Goal: Task Accomplishment & Management: Manage account settings

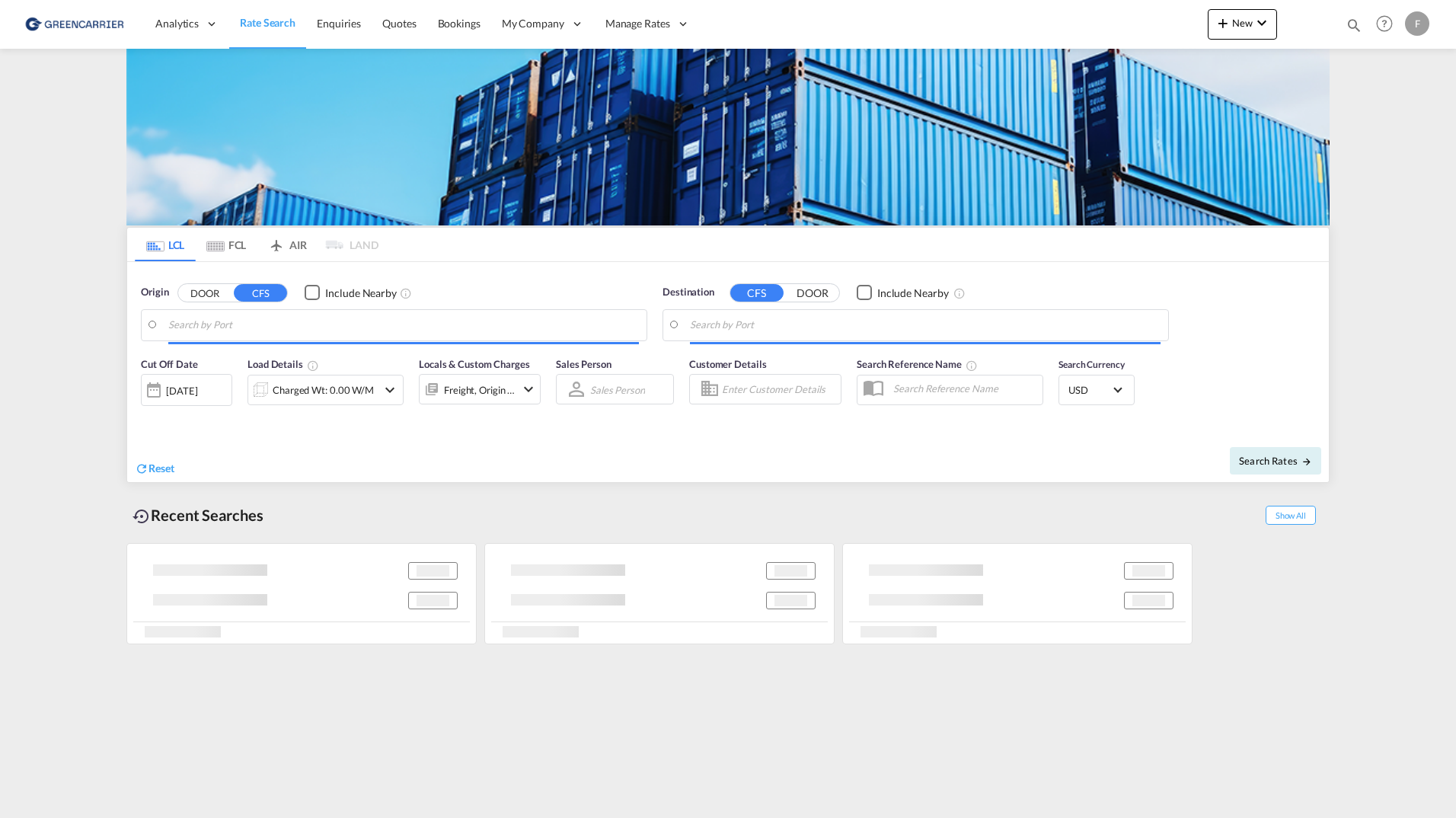
type input "[GEOGRAPHIC_DATA], NOOSL"
type input "Busan, KRPUS"
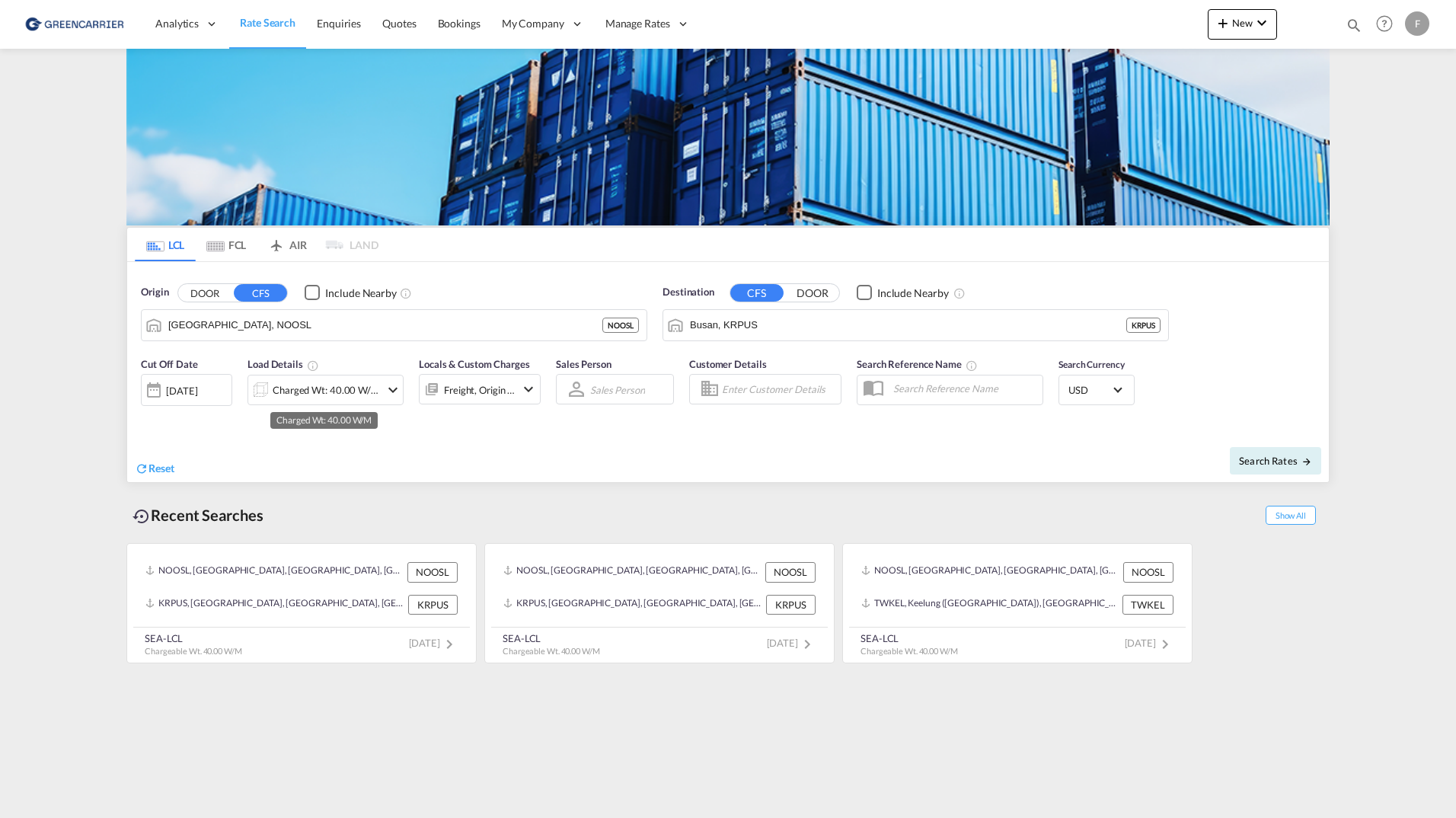
click at [446, 402] on div "Freight, Origin +1" at bounding box center [467, 389] width 96 height 31
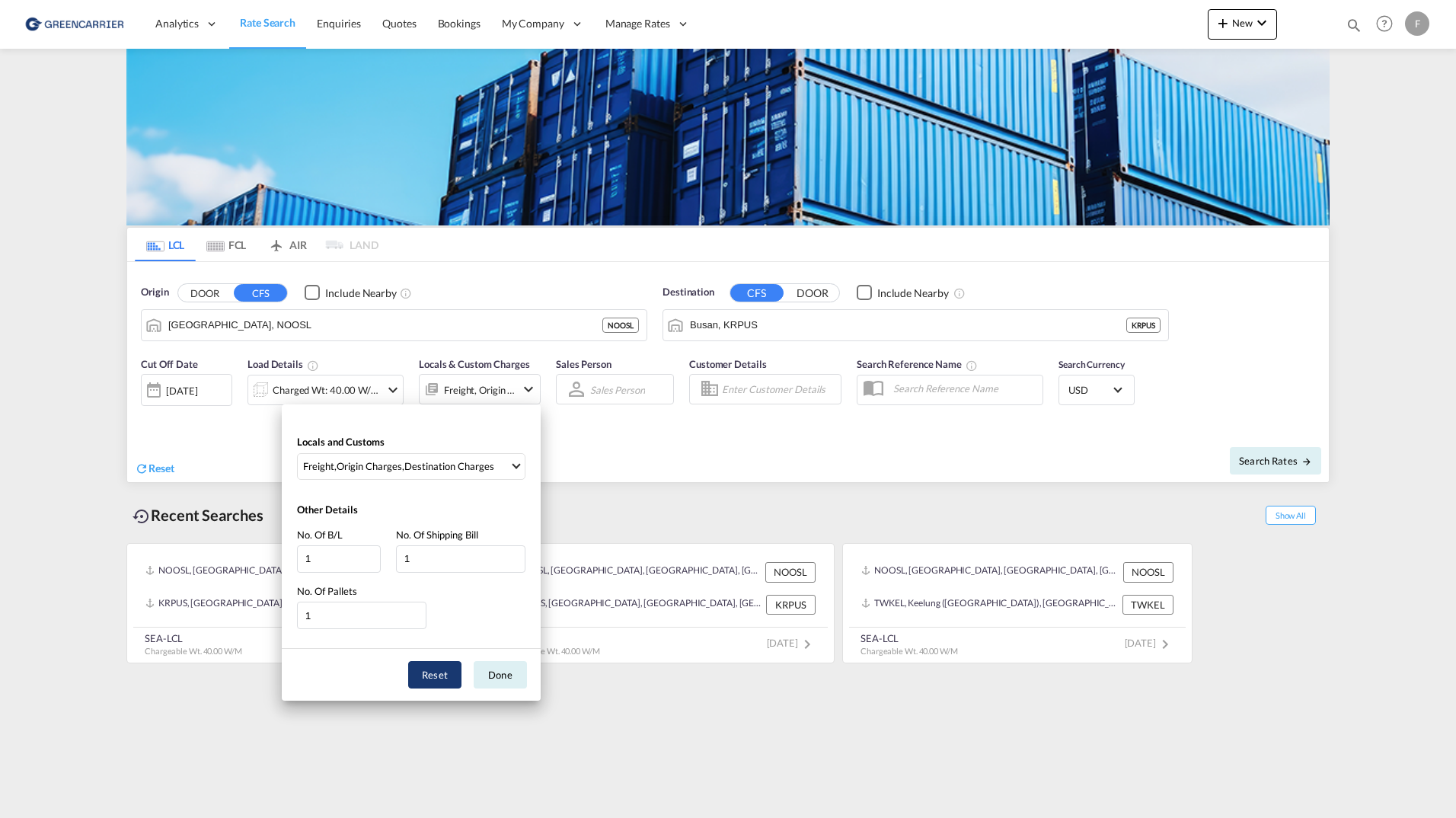
click at [434, 681] on button "Reset" at bounding box center [435, 675] width 53 height 27
click at [506, 682] on button "Done" at bounding box center [500, 675] width 53 height 27
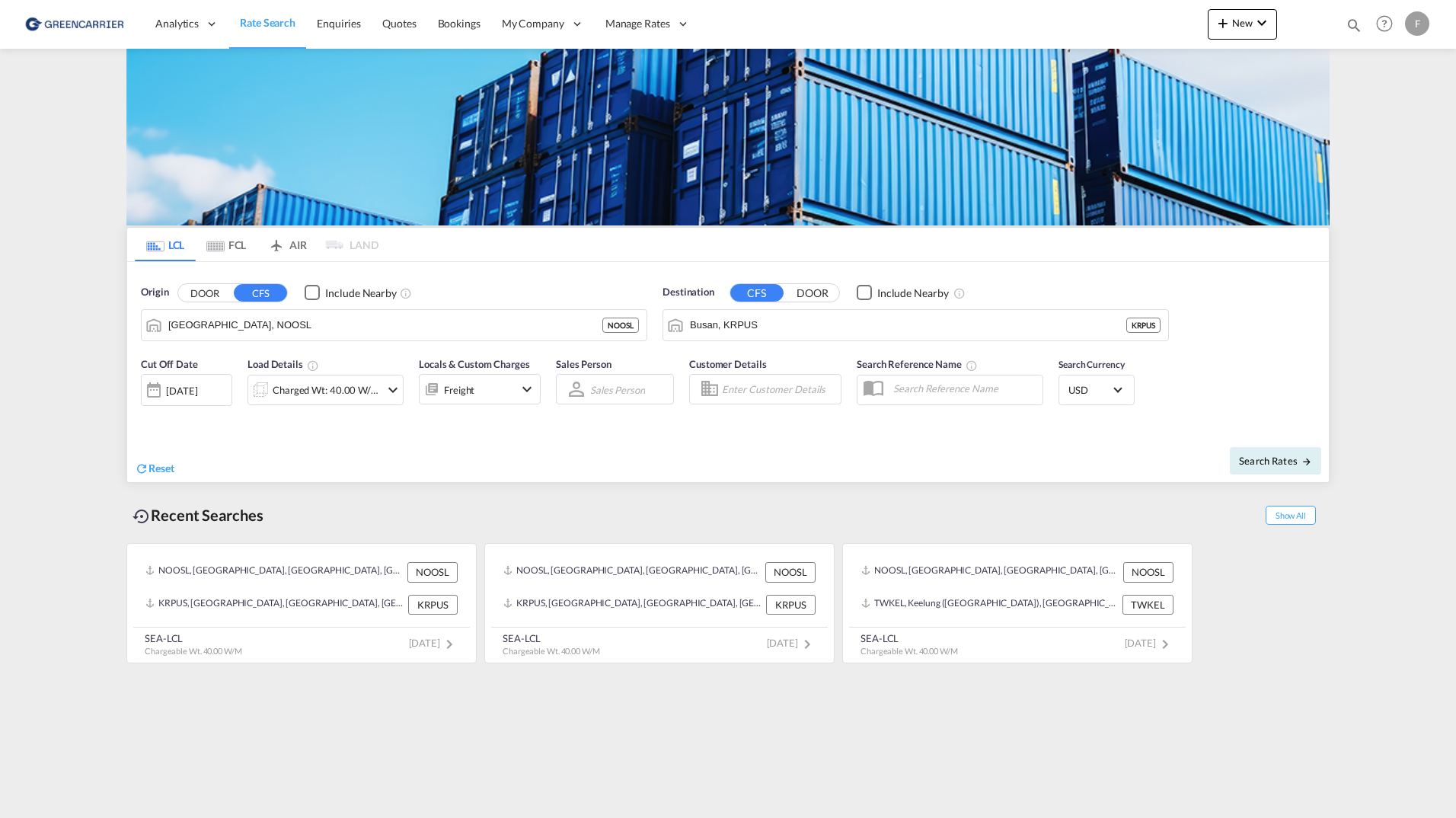
click at [509, 386] on div "Freight" at bounding box center [466, 389] width 94 height 31
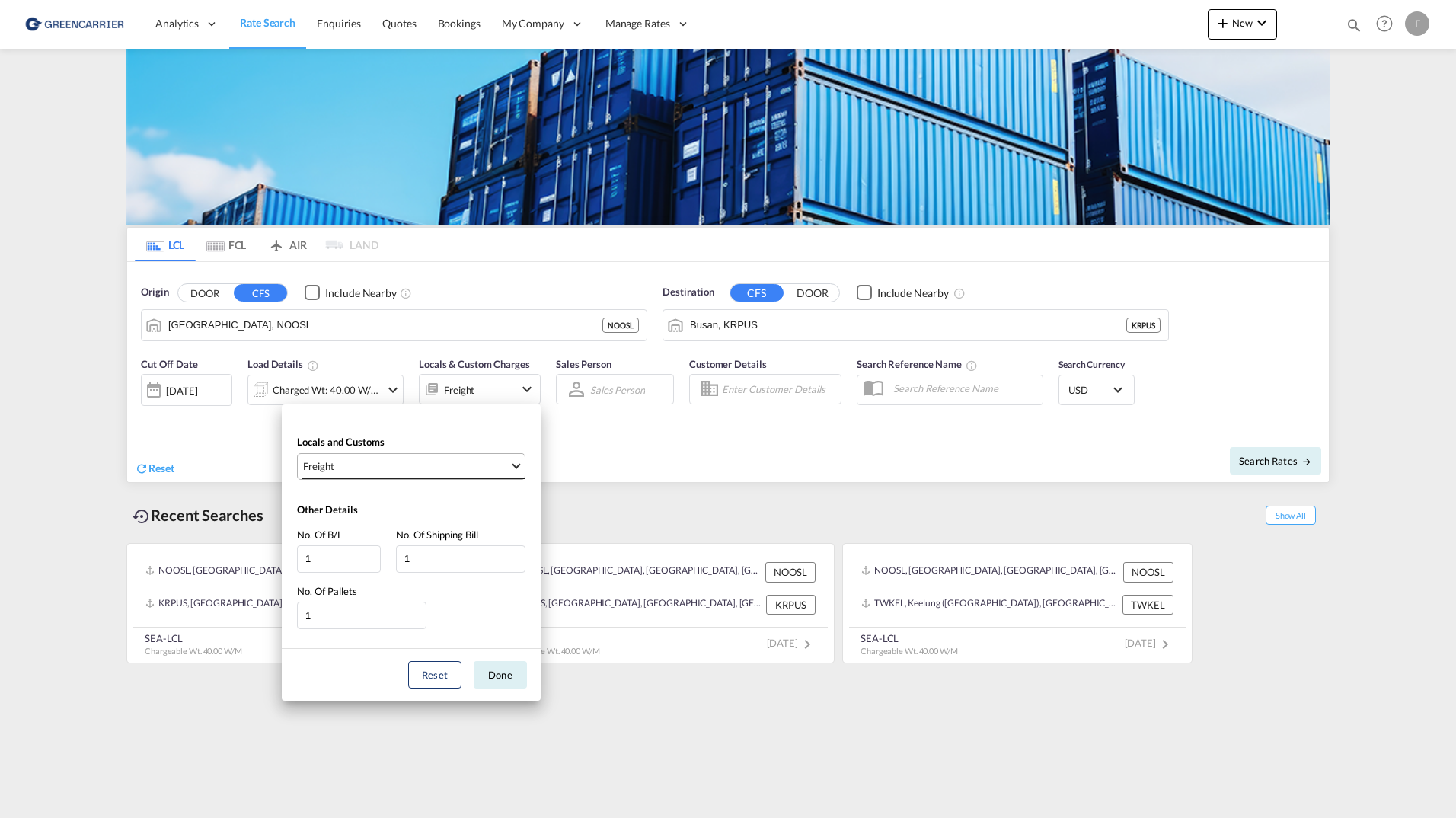
click at [426, 470] on span "Freight" at bounding box center [406, 465] width 206 height 14
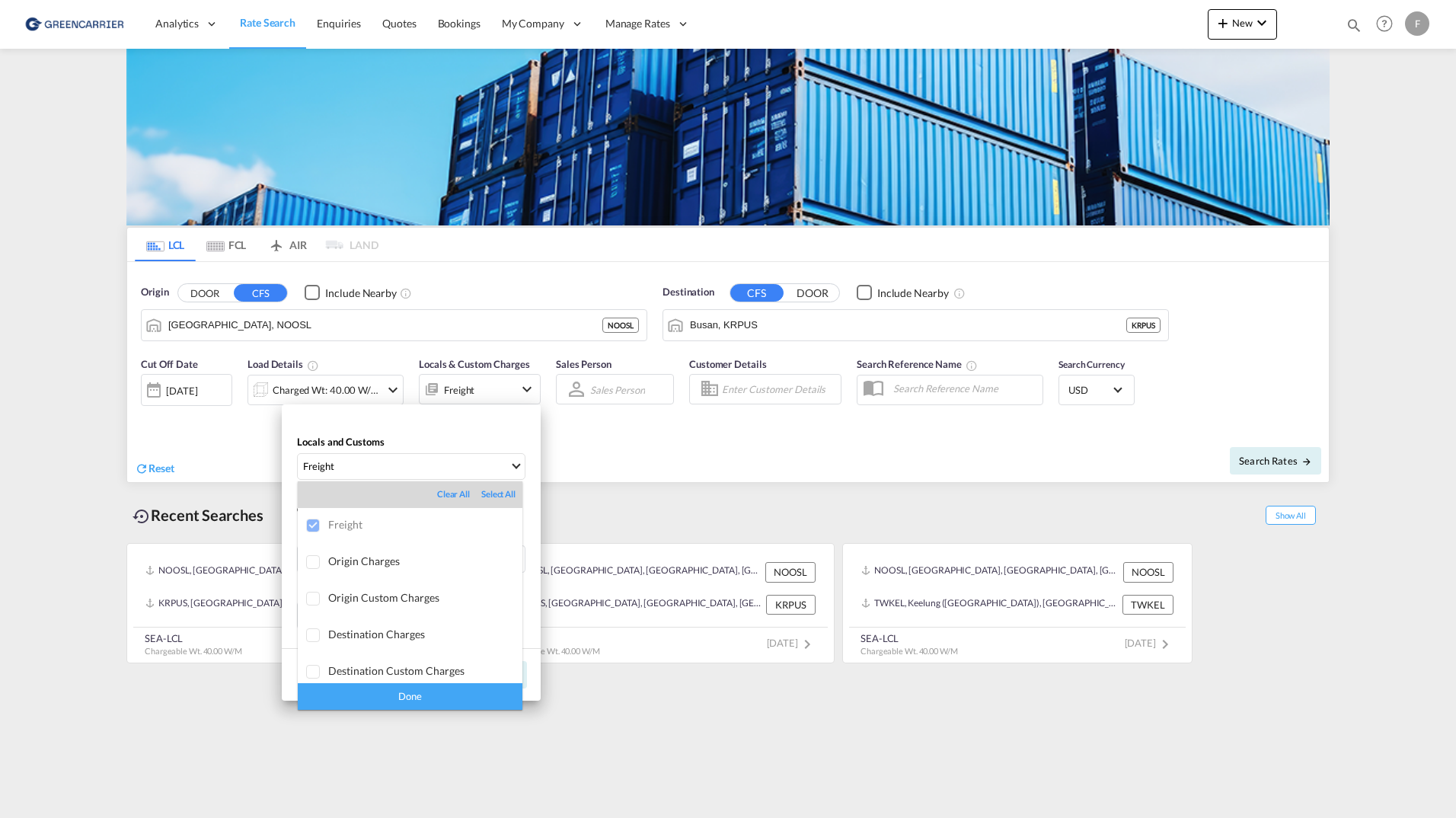
click at [415, 413] on md-backdrop at bounding box center [728, 409] width 1456 height 818
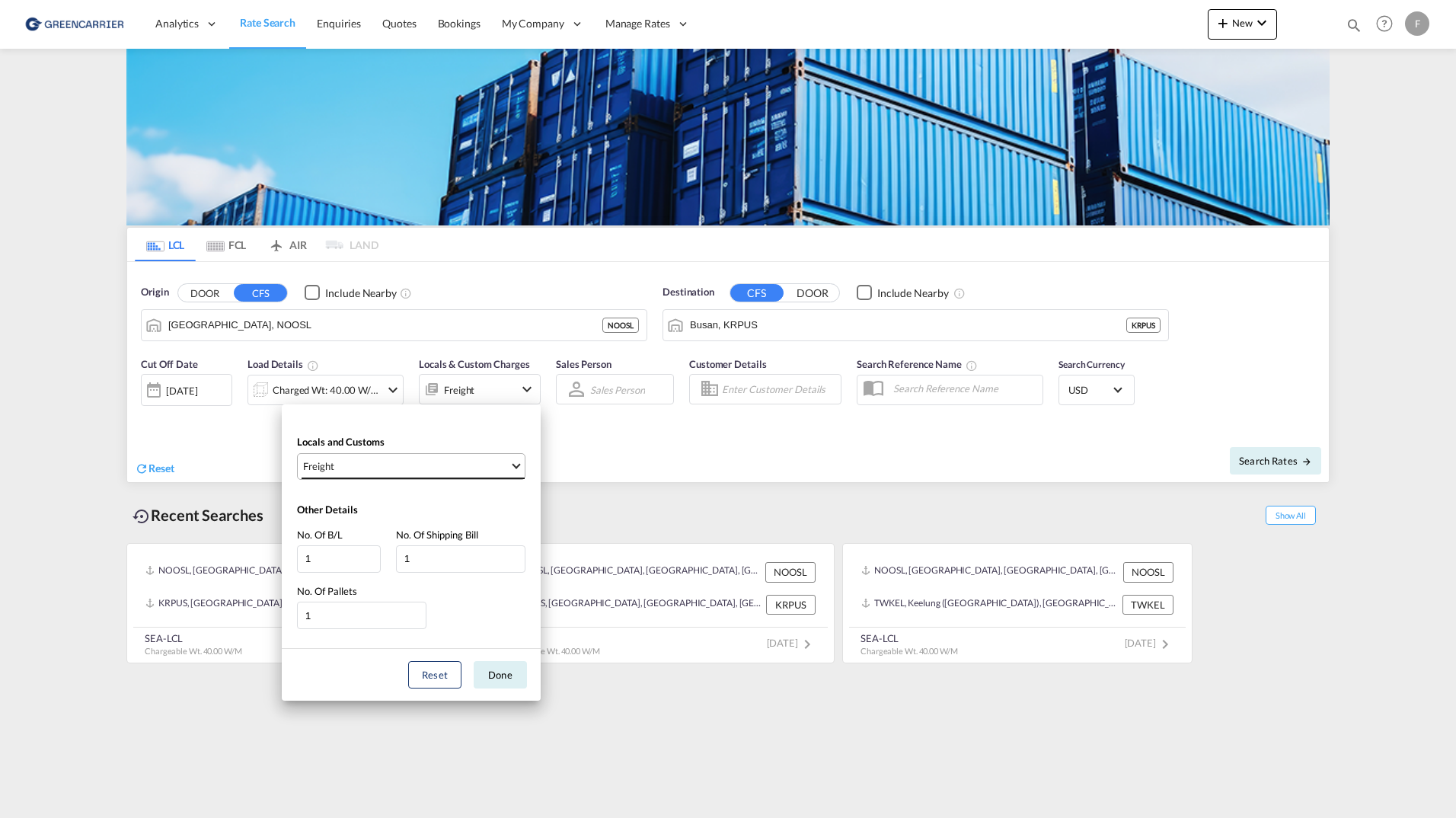
click at [468, 472] on span "Freight" at bounding box center [406, 465] width 206 height 14
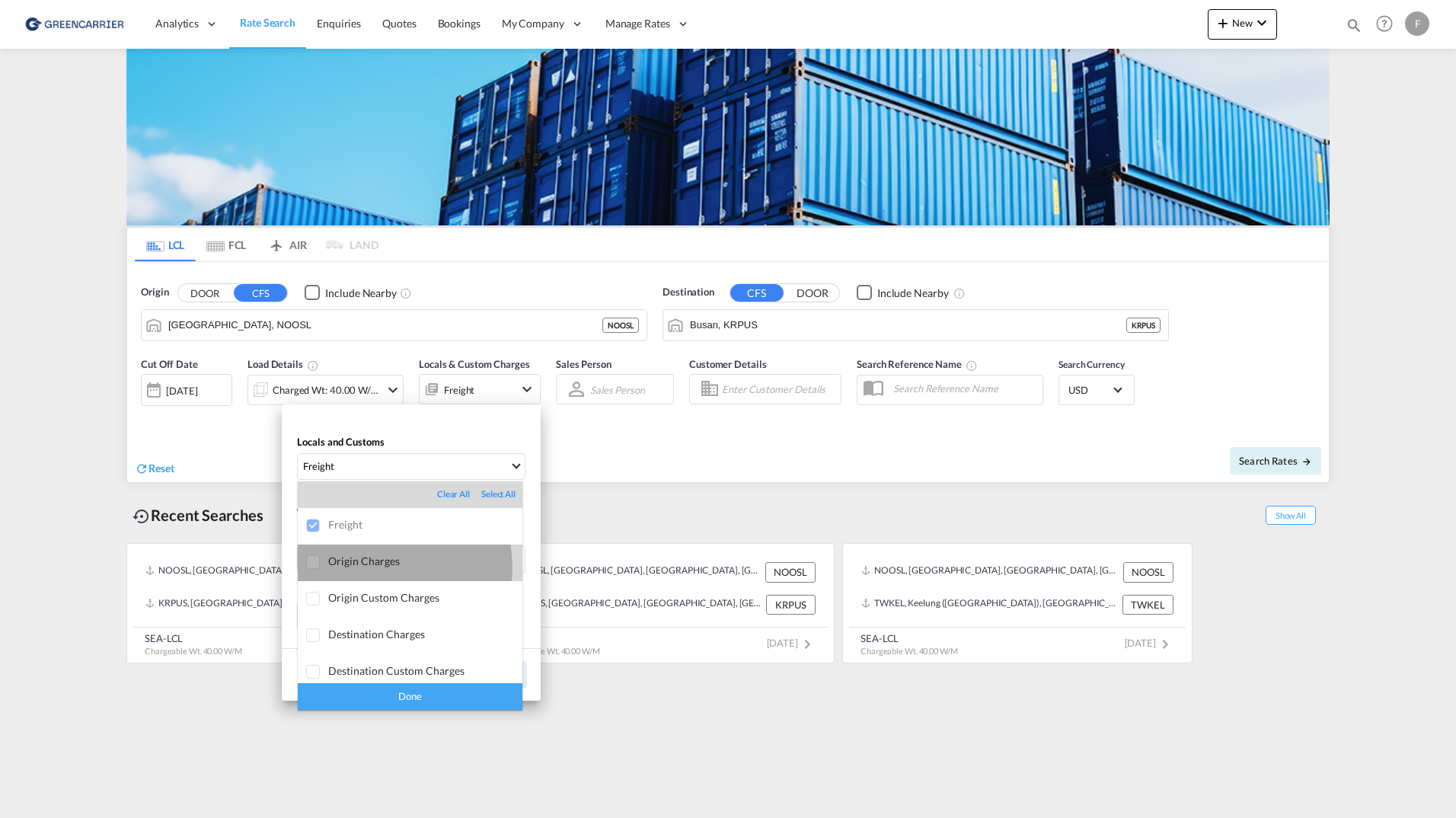
click at [355, 567] on div "Origin Charges" at bounding box center [425, 561] width 194 height 13
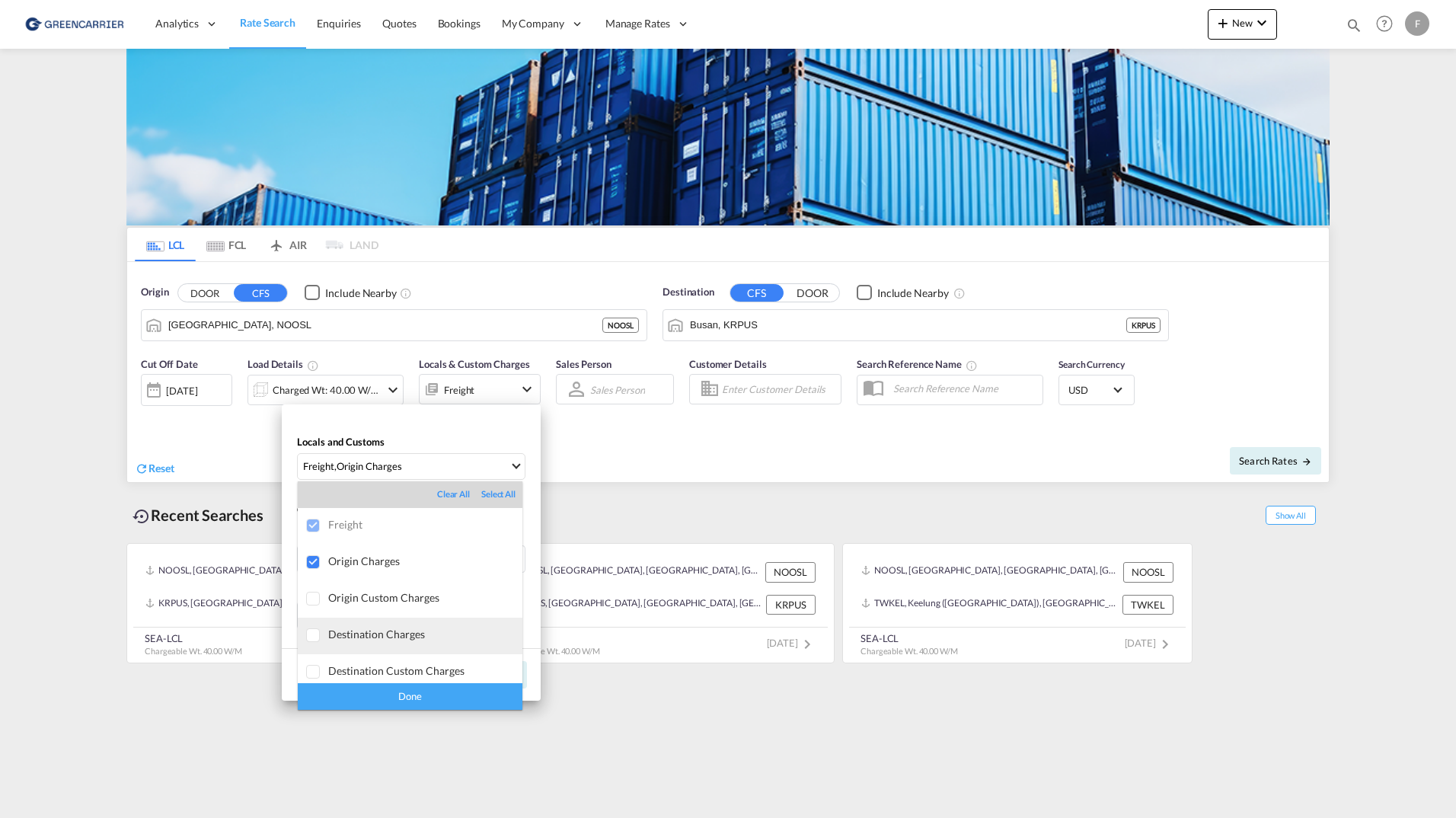
click at [349, 627] on div "Destination Charges" at bounding box center [425, 634] width 194 height 13
click at [406, 697] on div "Done" at bounding box center [410, 696] width 225 height 27
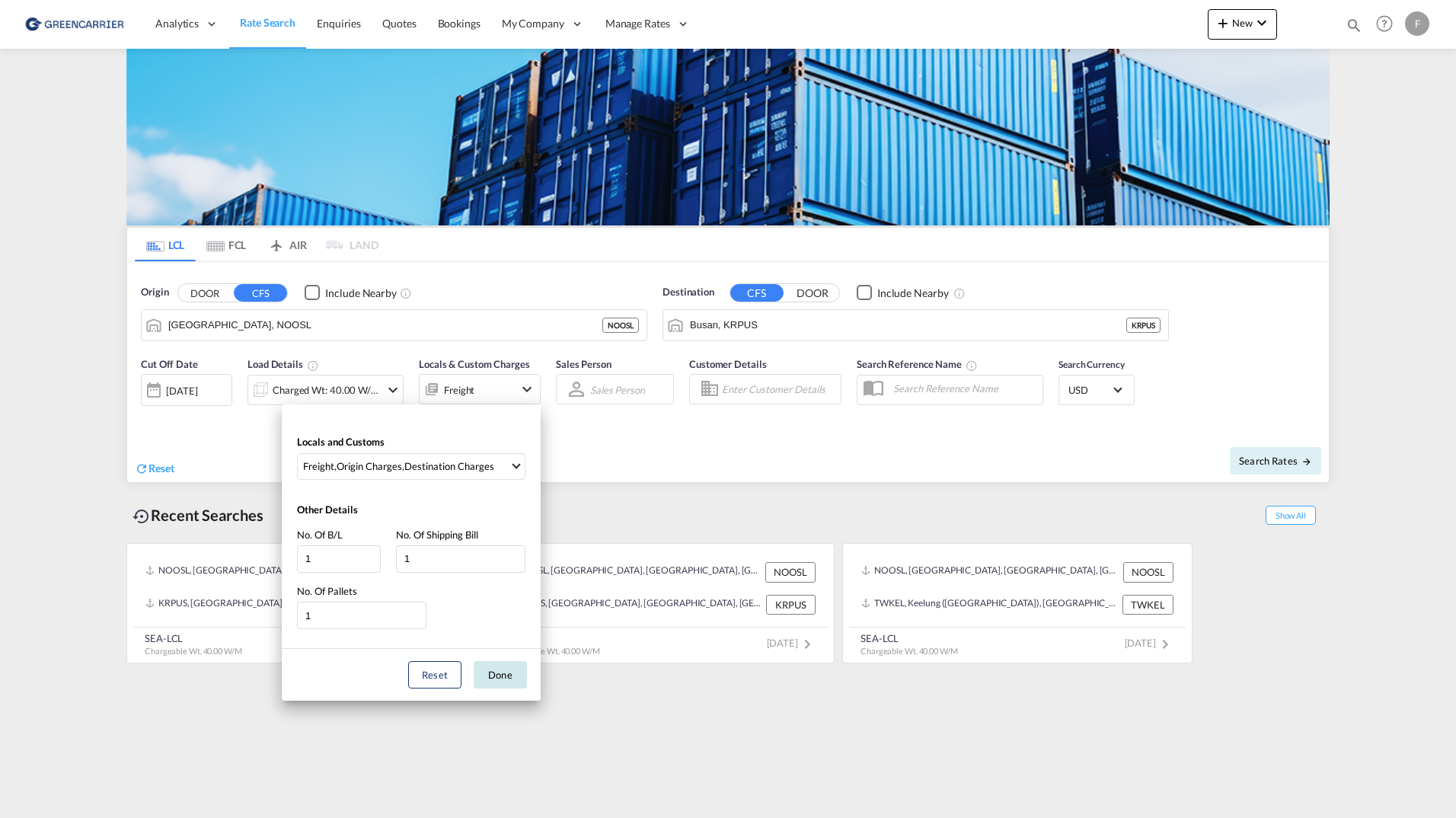
click at [488, 682] on button "Done" at bounding box center [500, 675] width 53 height 27
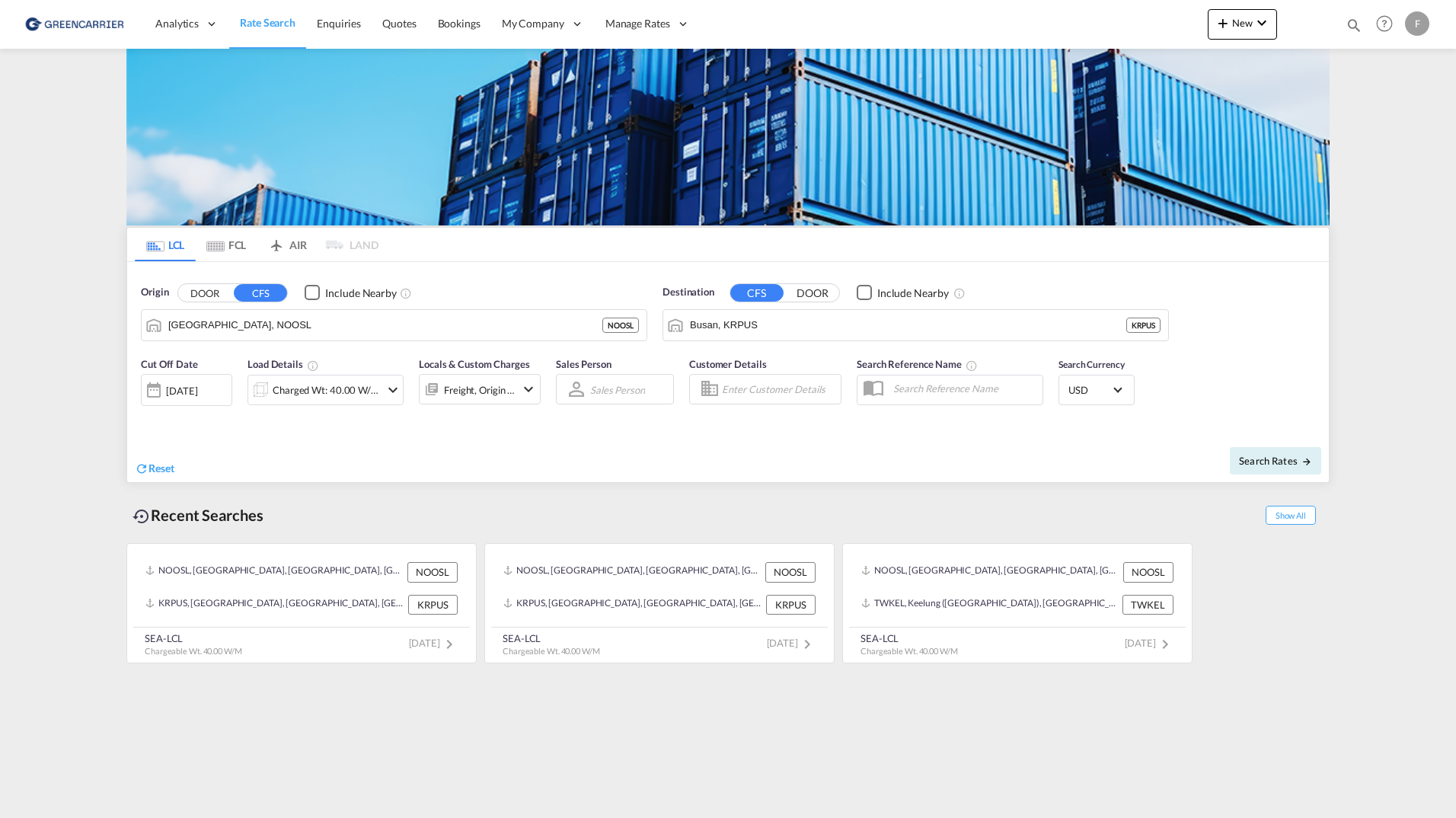
click at [501, 381] on div "Freight, Origin +1" at bounding box center [479, 390] width 72 height 21
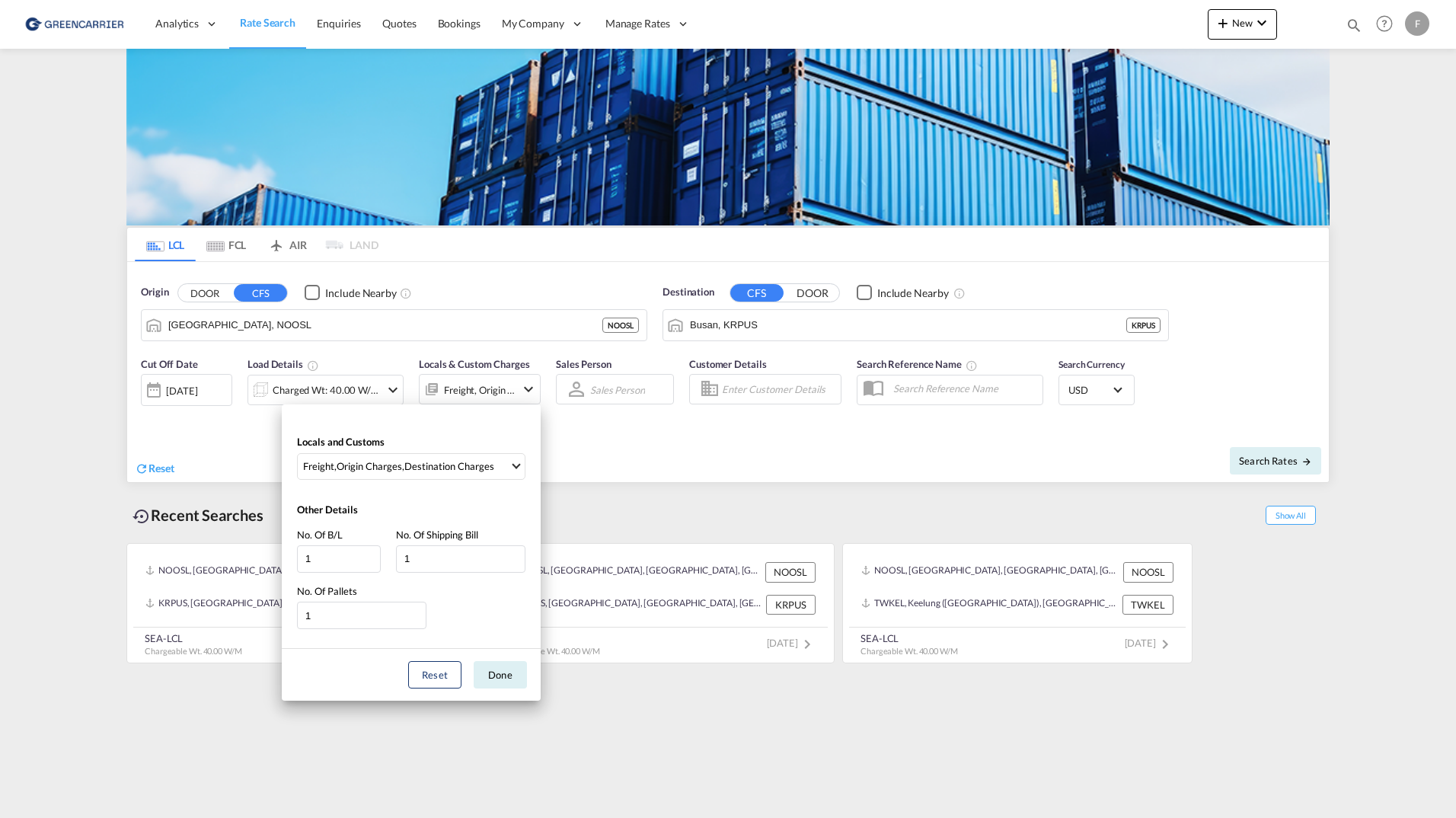
click at [491, 448] on div "Locals and Customs Freight , Origin Charges , Destination Charges Clear All Sel…" at bounding box center [411, 452] width 259 height 67
click at [491, 465] on div "Destination Charges" at bounding box center [449, 465] width 90 height 14
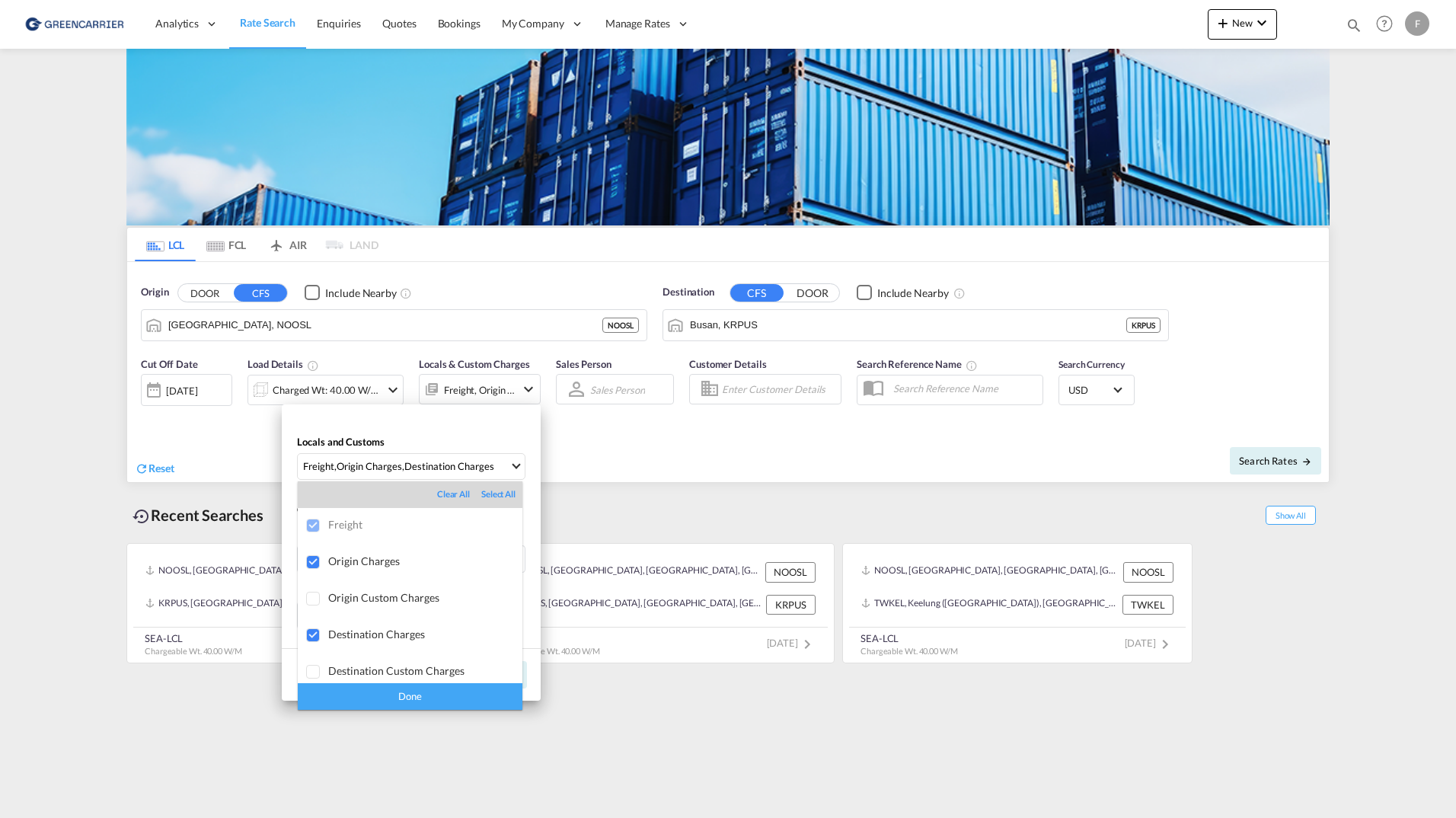
click at [486, 493] on div "Select All" at bounding box center [498, 494] width 35 height 12
click at [429, 707] on div "Done" at bounding box center [410, 696] width 225 height 27
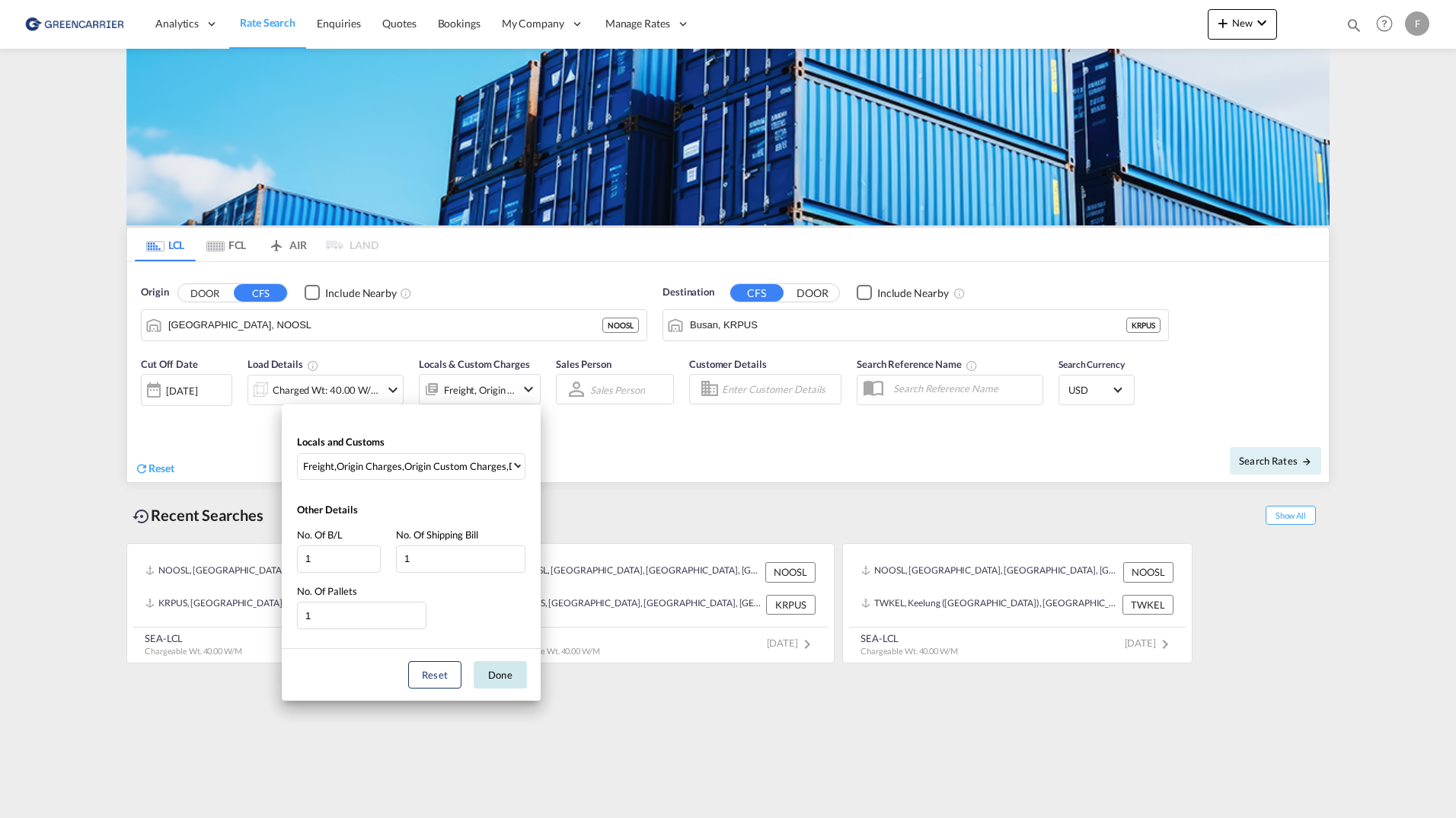
click at [493, 675] on button "Done" at bounding box center [500, 675] width 53 height 27
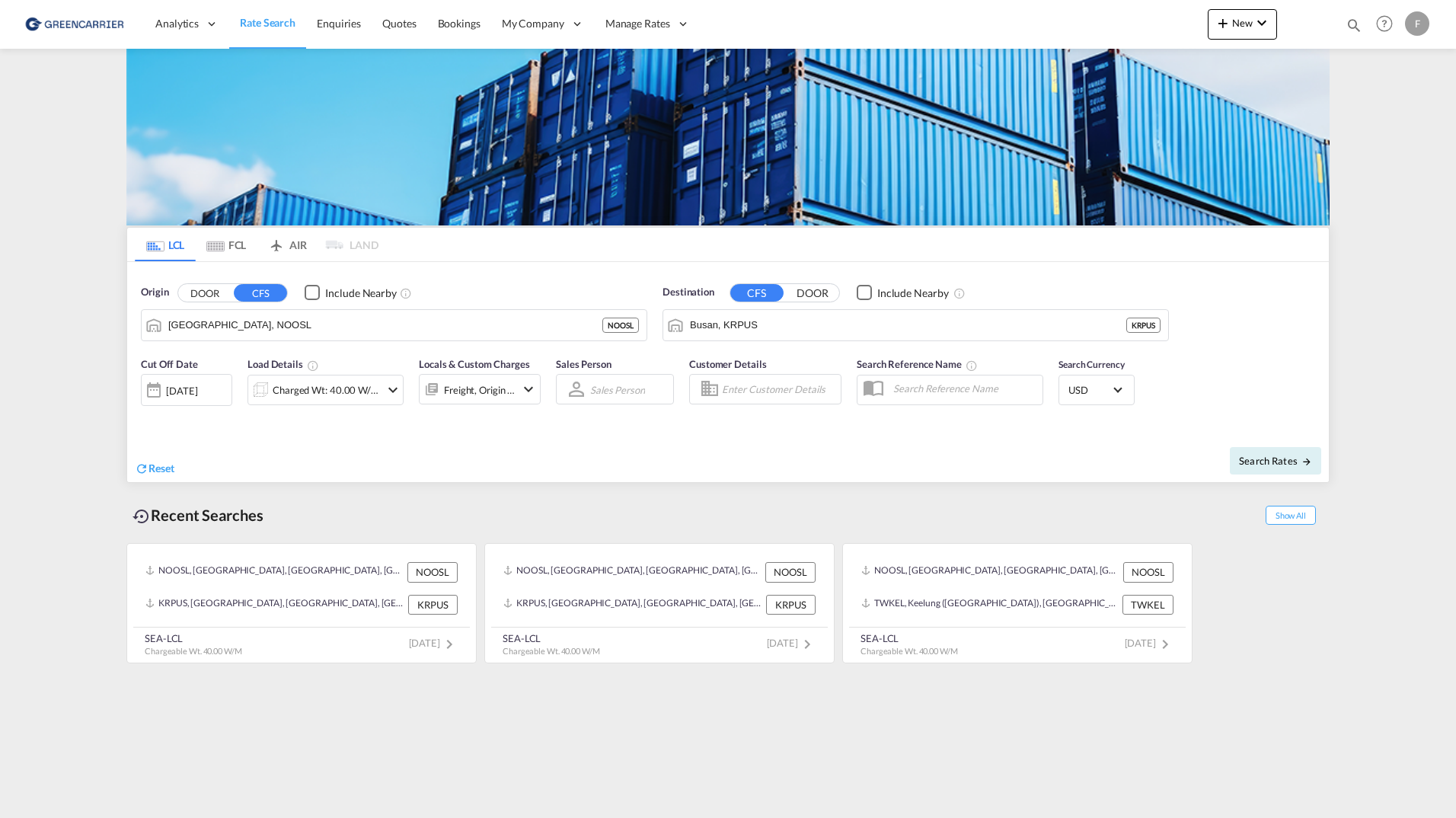
click at [505, 393] on div "Freight, Origin +3" at bounding box center [479, 390] width 72 height 21
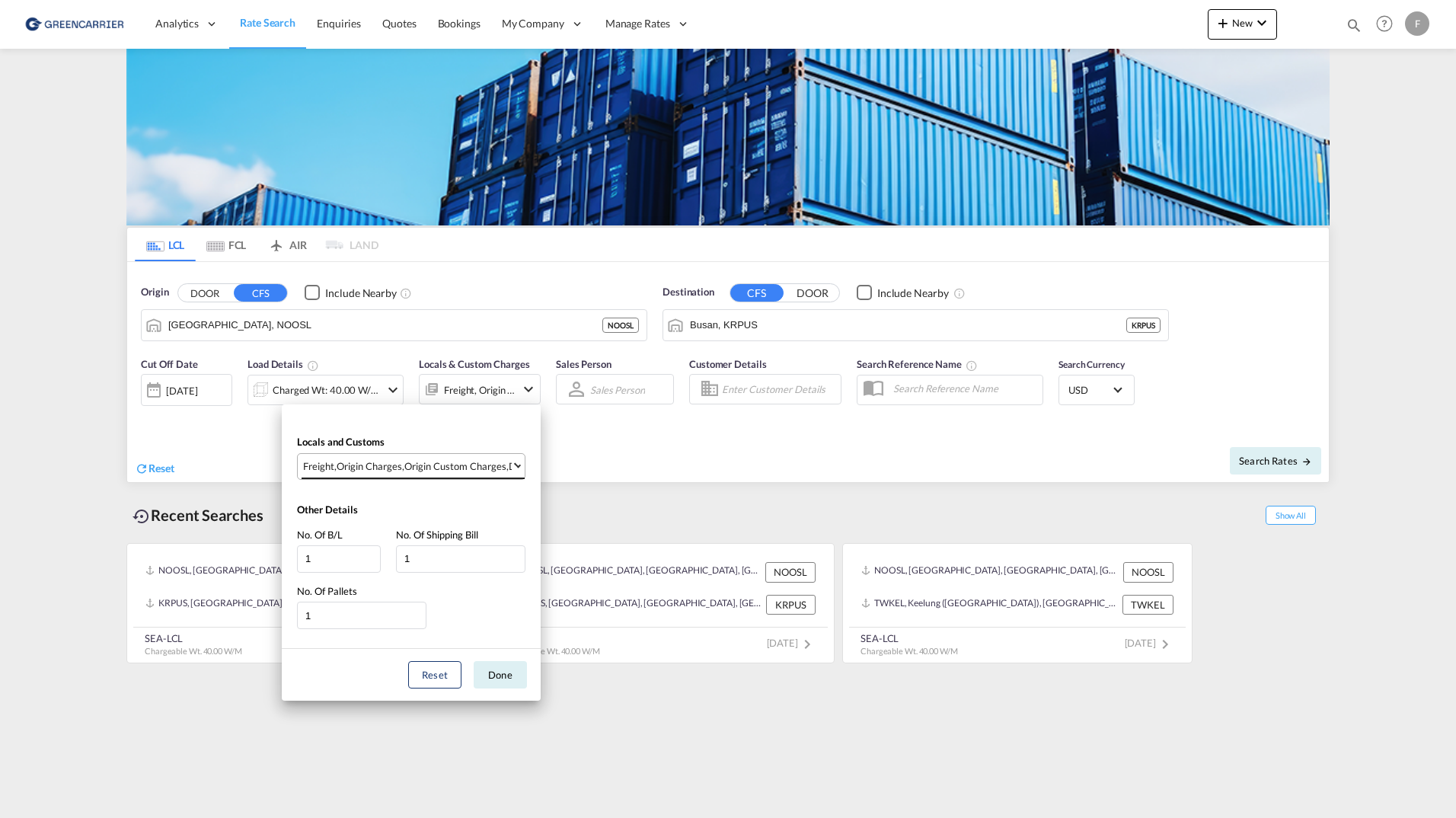
click at [441, 462] on div "Origin Custom Charges" at bounding box center [455, 465] width 102 height 14
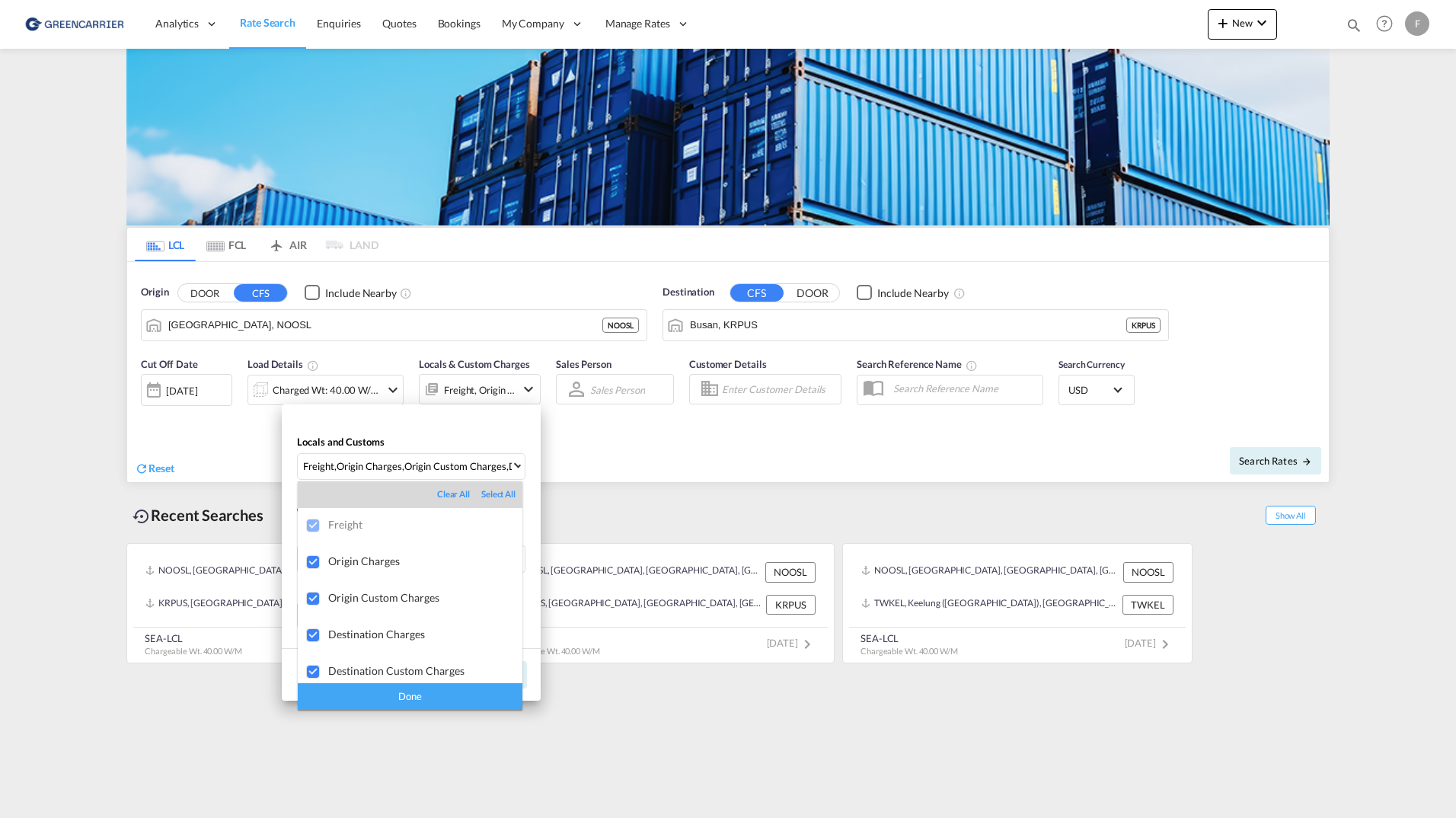
click at [417, 702] on div "Done" at bounding box center [410, 696] width 225 height 27
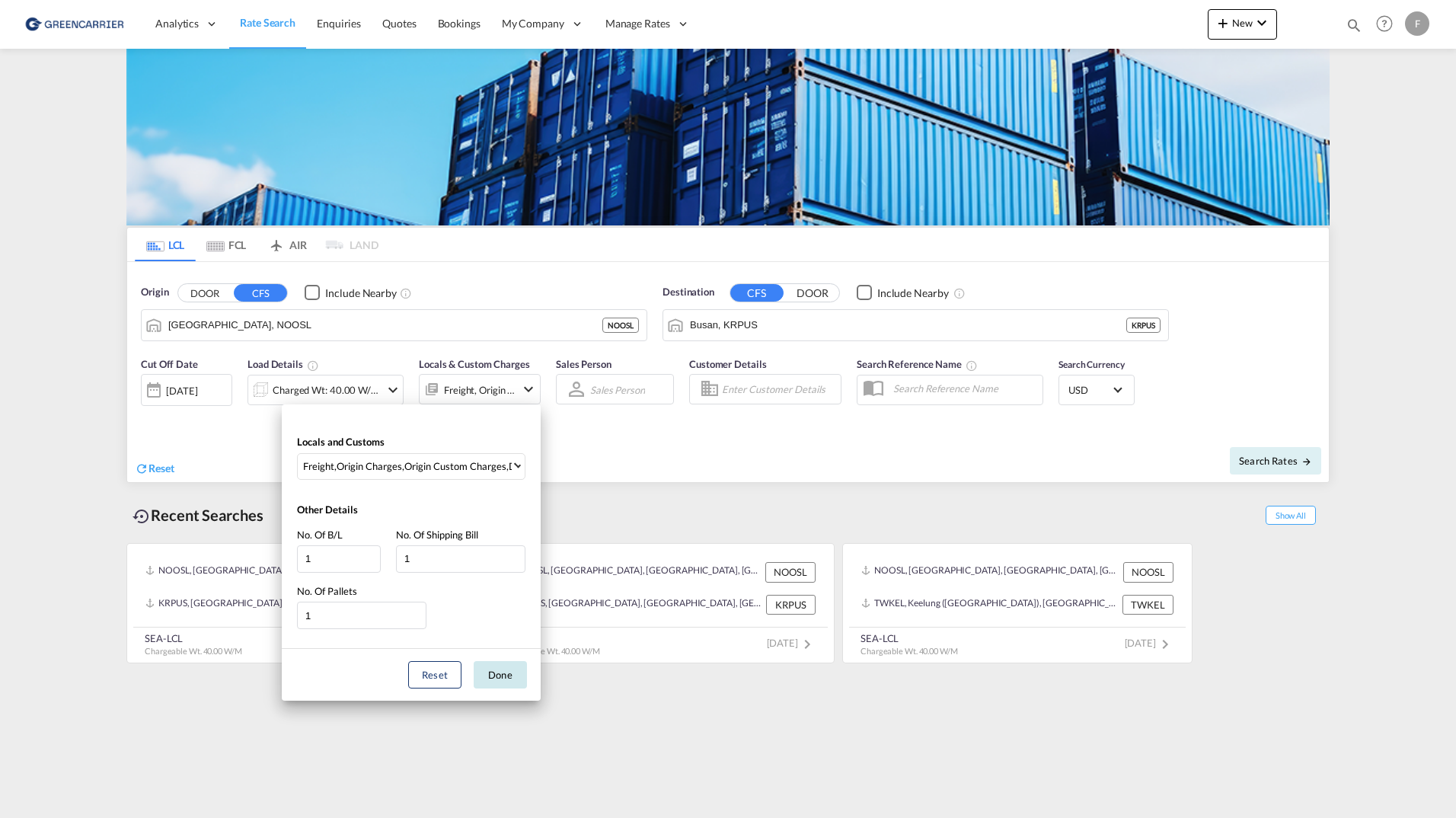
click at [494, 675] on button "Done" at bounding box center [500, 675] width 53 height 27
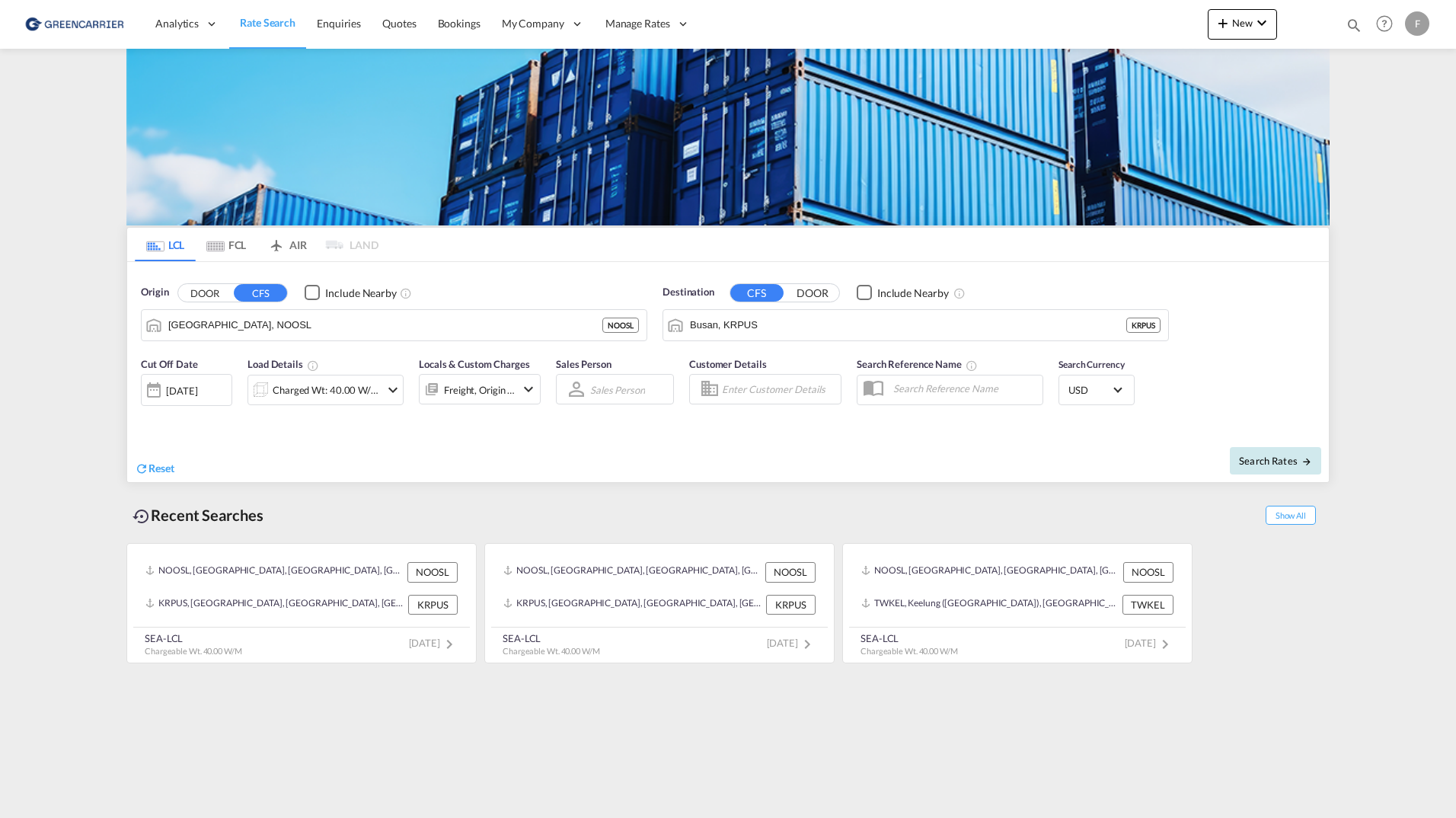
click at [1280, 457] on span "Search Rates" at bounding box center [1275, 461] width 73 height 12
type input "NOOSL to KRPUS / [DATE]"
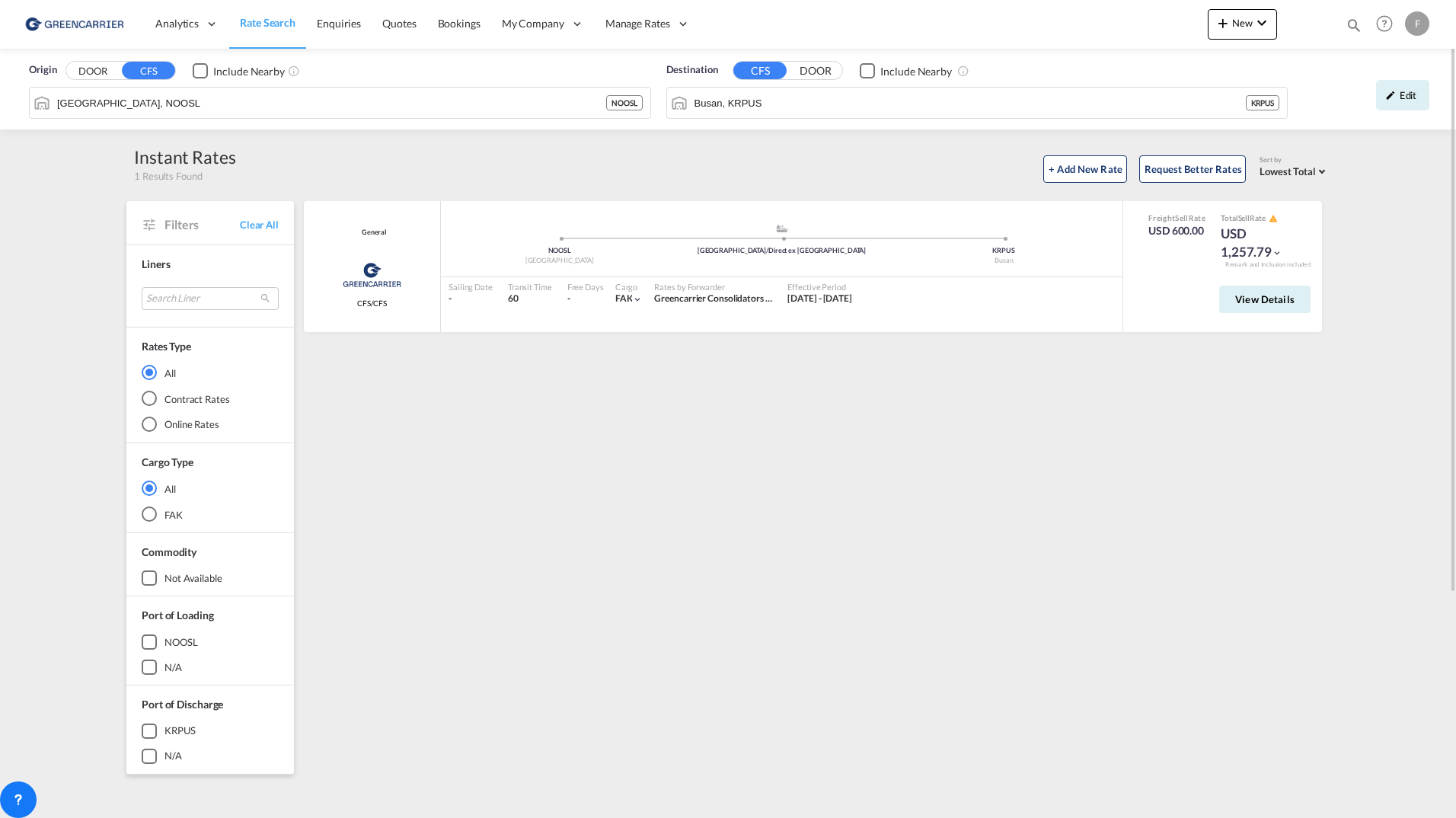
drag, startPoint x: 882, startPoint y: 443, endPoint x: 876, endPoint y: 450, distance: 9.2
click at [876, 450] on div "General Greencarrier Consolidators CFS/CFS added by you .a{fill:#aaa8ad;} .a{fi…" at bounding box center [815, 658] width 1028 height 914
click at [1425, 104] on div "Edit" at bounding box center [1402, 95] width 53 height 31
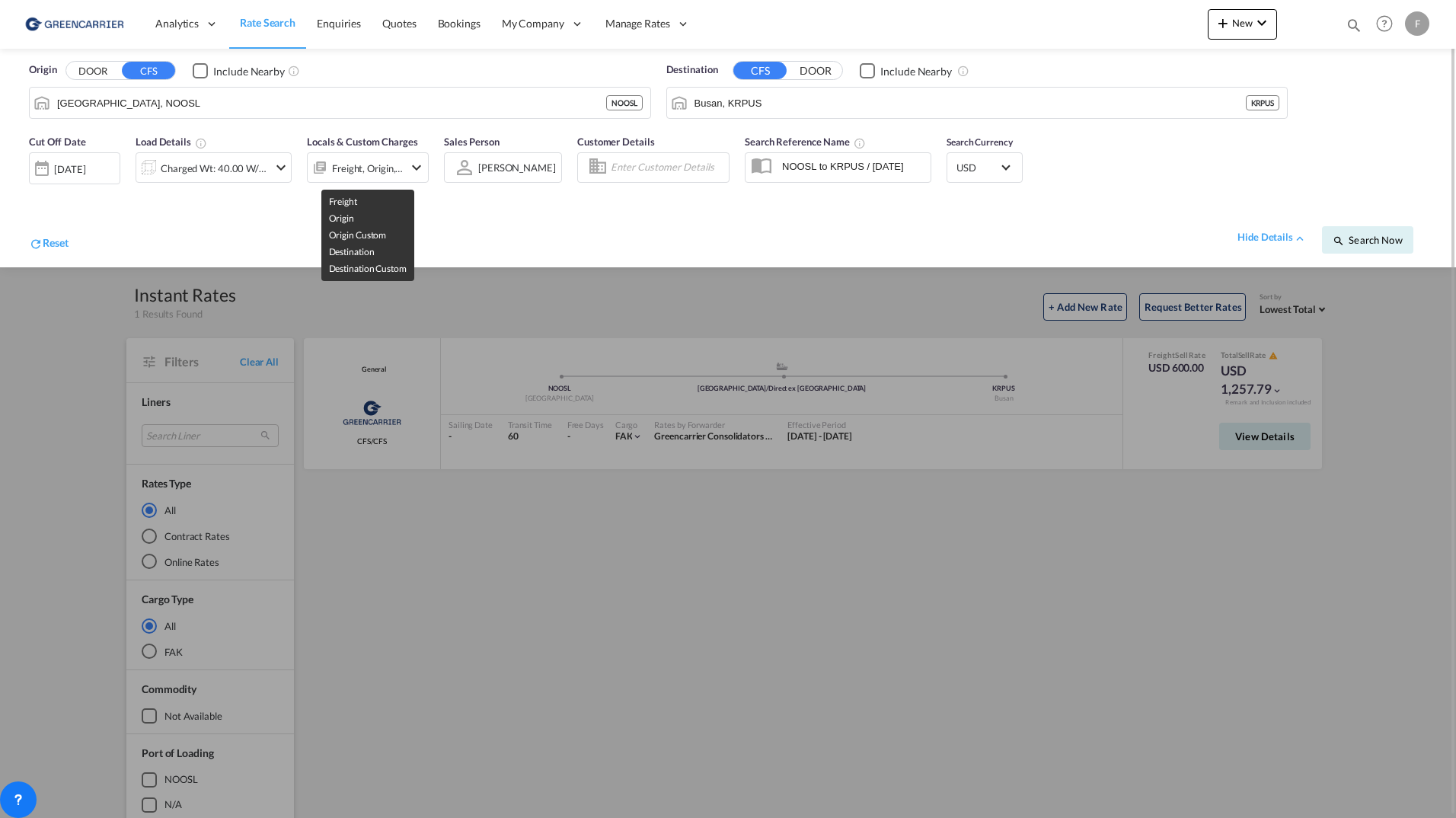
click at [351, 174] on div "Freight, Origin, Origin Custom, Destination, Destination Custom" at bounding box center [367, 168] width 72 height 21
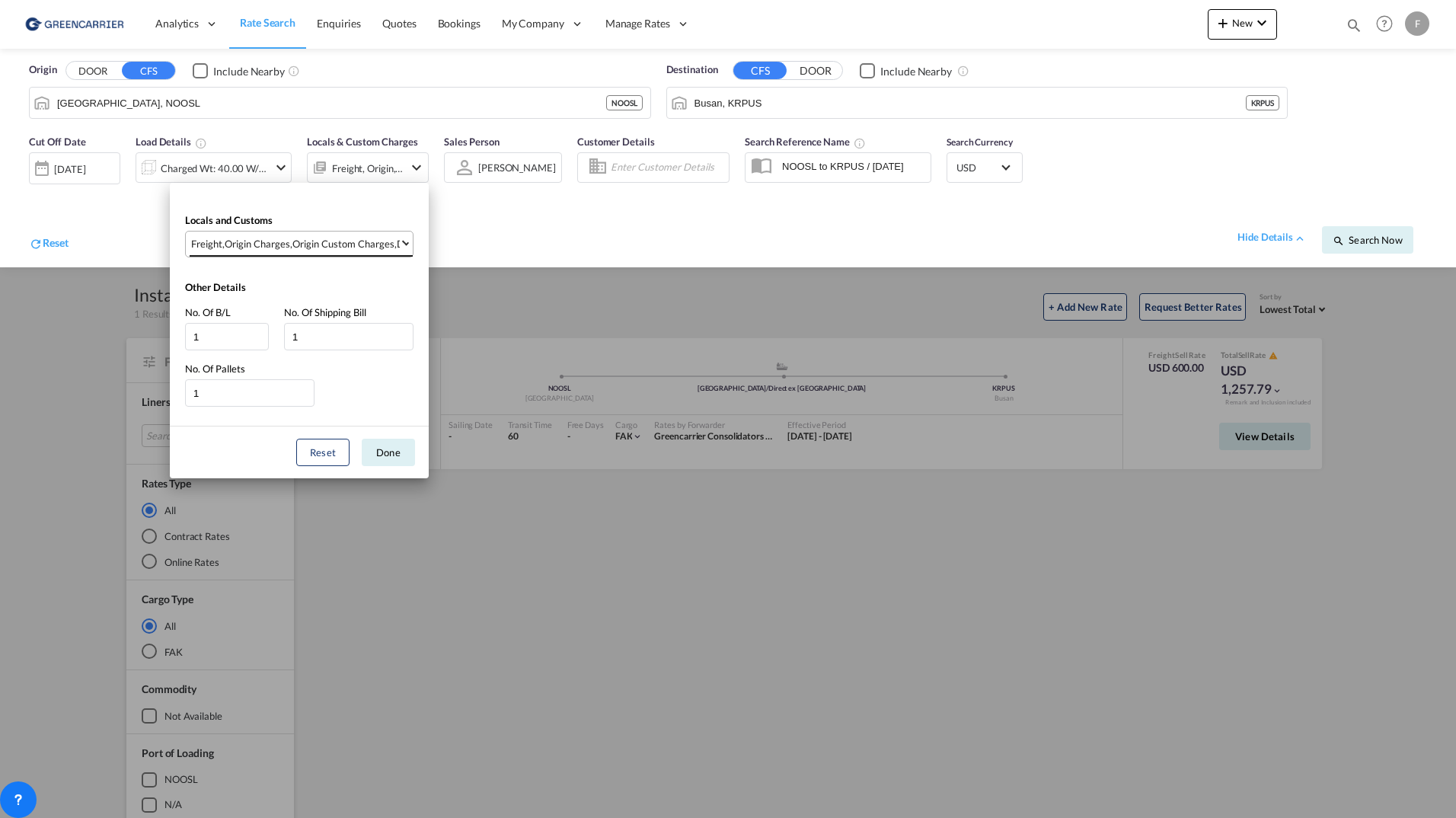
click at [317, 233] on md-select-value "Freight , Origin Charges , Origin Custom Charges , Destination Charges , Destin…" at bounding box center [301, 244] width 223 height 25
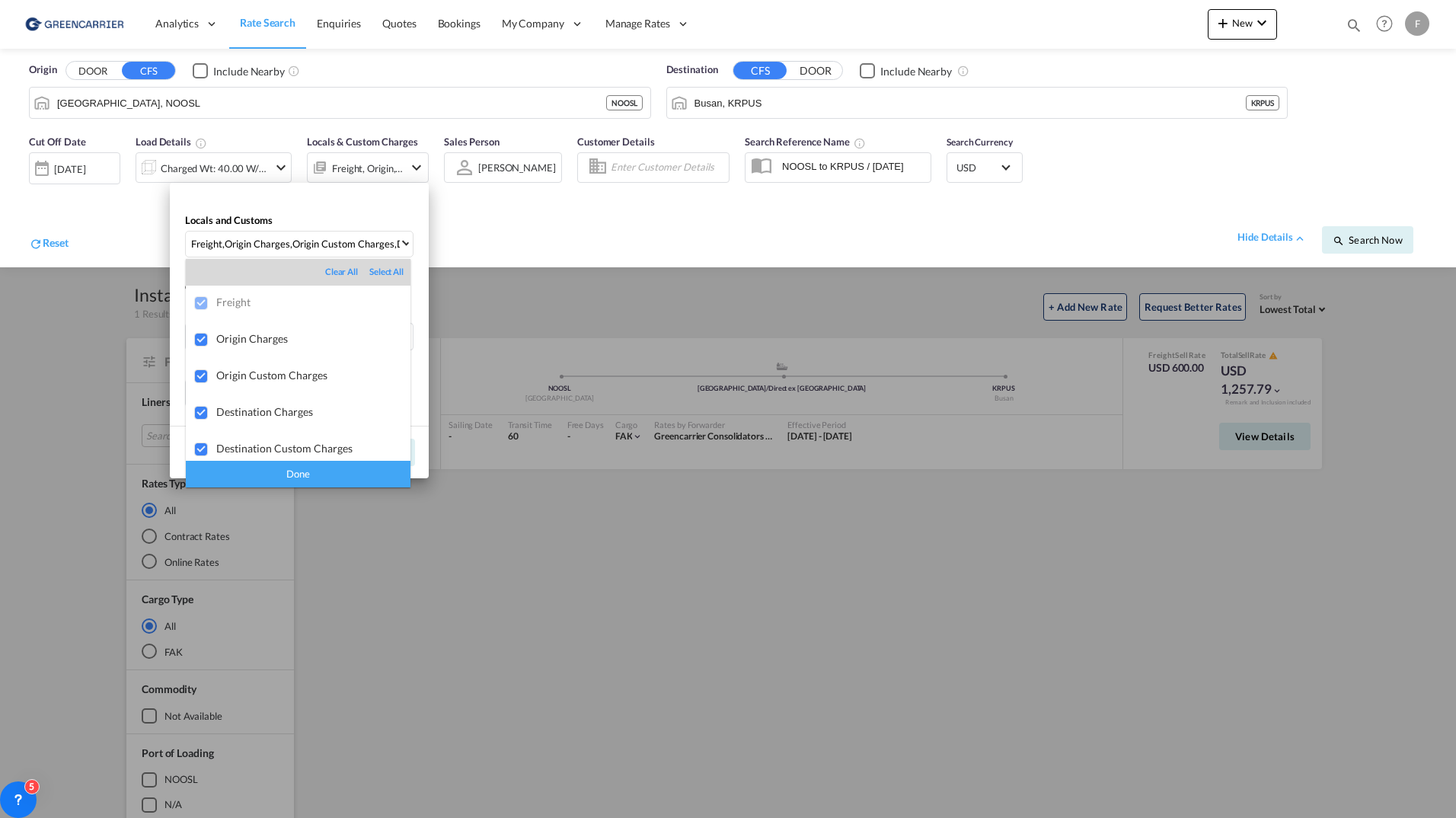
click at [351, 209] on md-backdrop at bounding box center [728, 409] width 1456 height 818
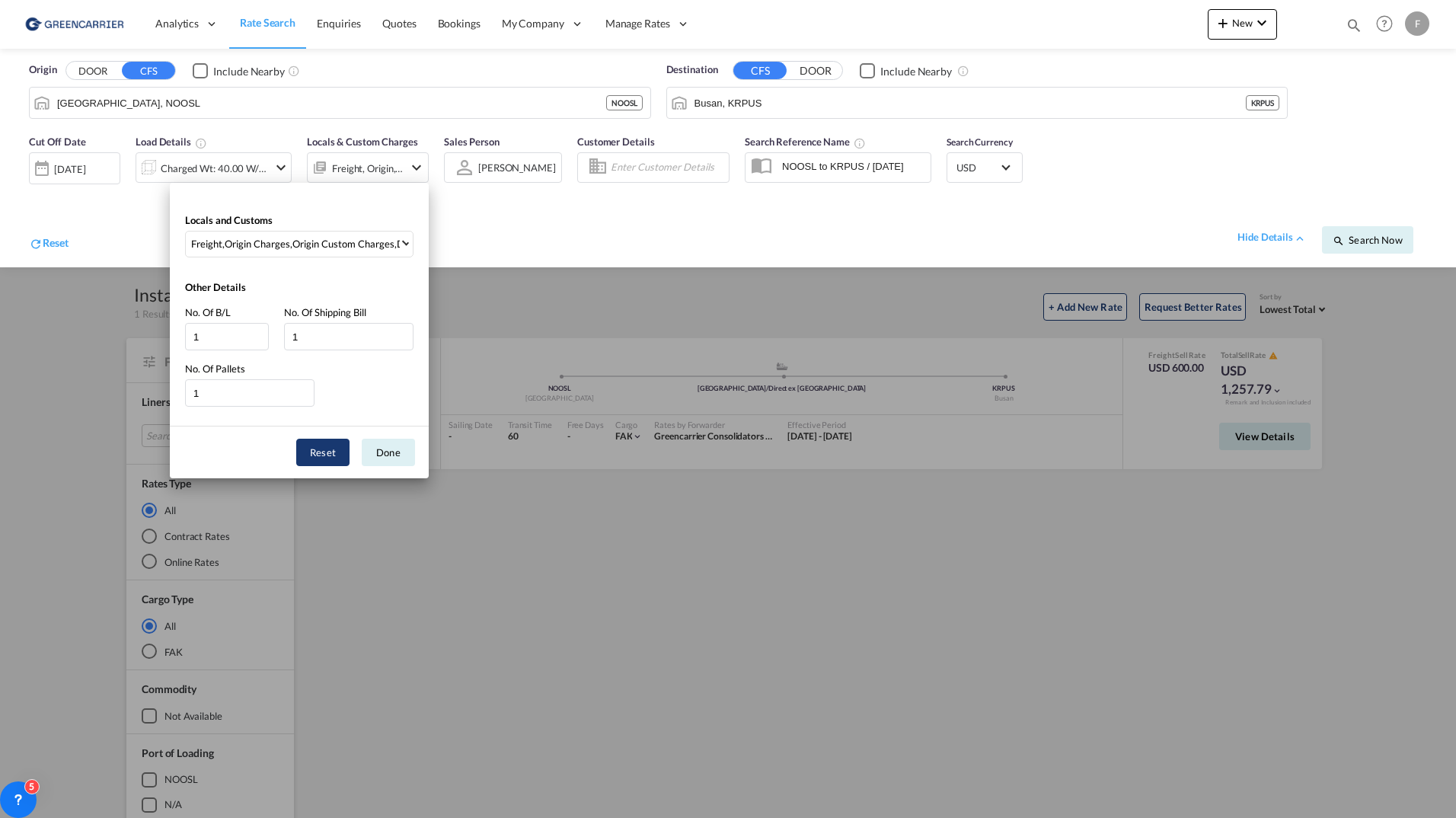
click at [322, 448] on button "Reset" at bounding box center [323, 452] width 53 height 27
click at [0, 393] on html "Analytics Reports Dashboard Rate Search Enquiries Quotes" at bounding box center [728, 409] width 1456 height 818
drag, startPoint x: 213, startPoint y: 343, endPoint x: 232, endPoint y: 341, distance: 19.1
click at [213, 342] on input "1" at bounding box center [227, 337] width 84 height 27
drag, startPoint x: 221, startPoint y: 333, endPoint x: 155, endPoint y: 333, distance: 66.0
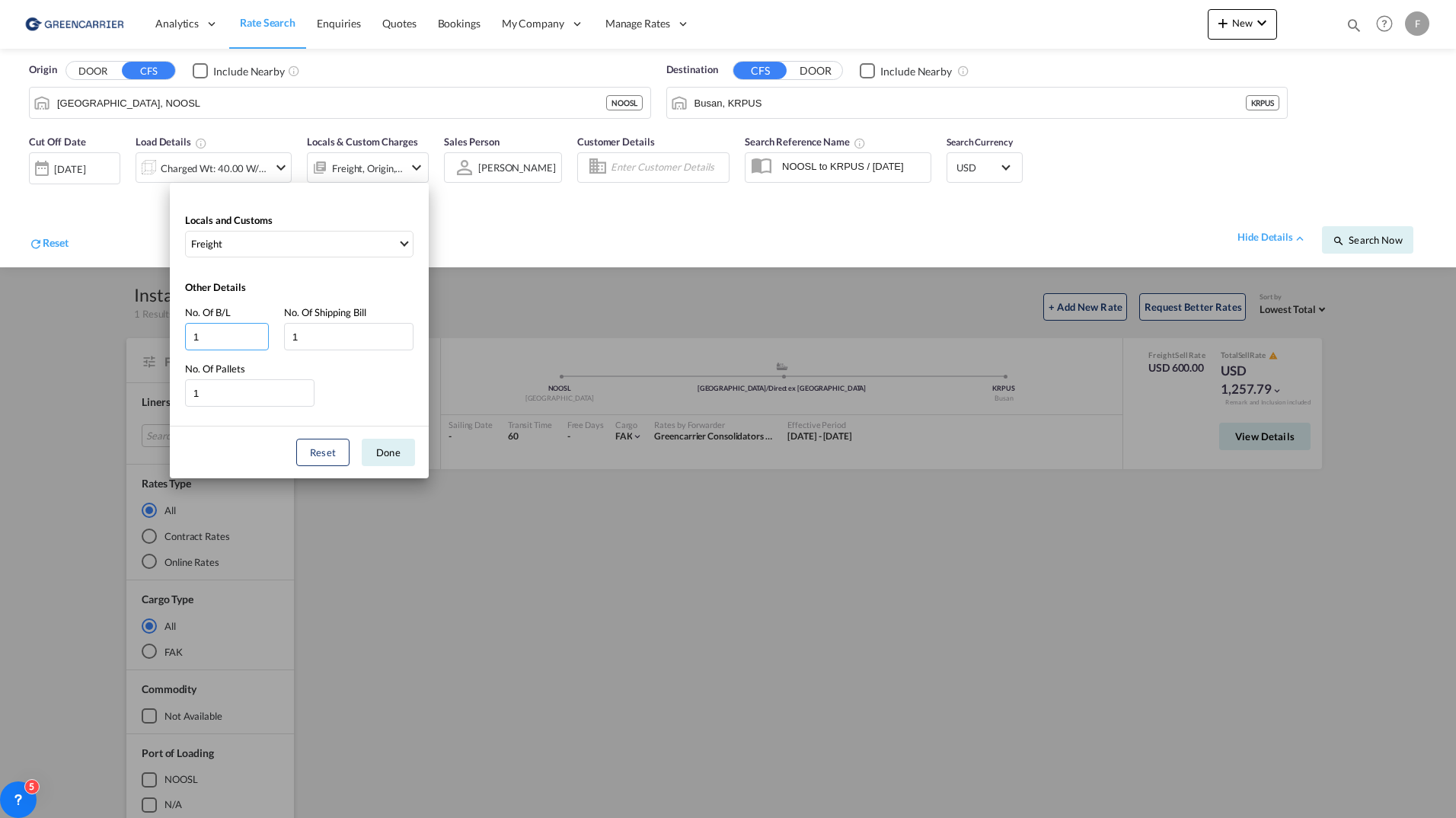
click at [155, 333] on div "Locals and Customs Freight Other Details No. Of B/L 1 No. Of Shipping Bill 1 No…" at bounding box center [728, 409] width 1456 height 818
click at [316, 454] on button "Reset" at bounding box center [323, 452] width 53 height 27
type input "1"
click at [262, 236] on md-select-value "Freight" at bounding box center [301, 244] width 223 height 25
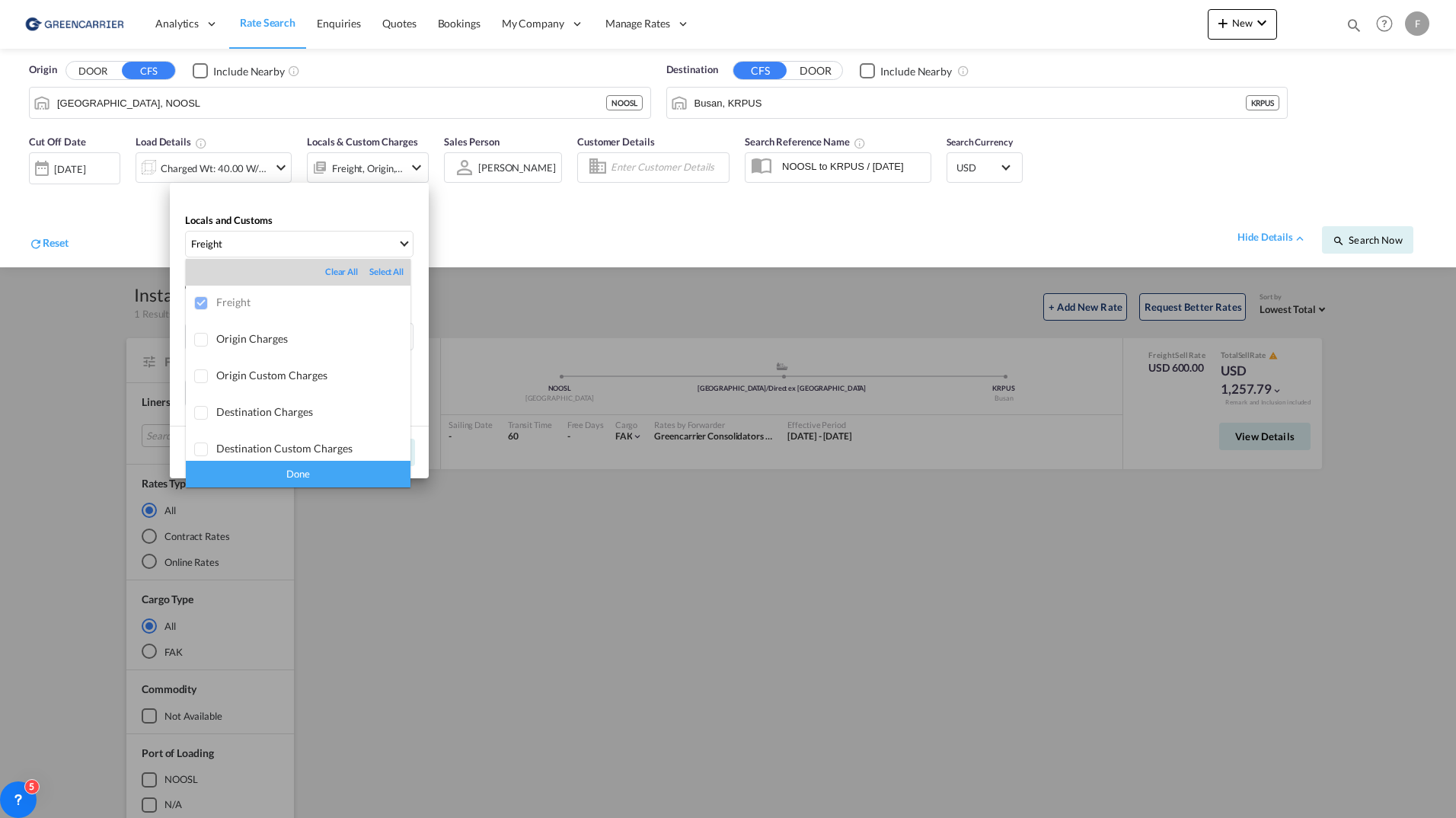
click at [266, 237] on md-backdrop at bounding box center [728, 409] width 1456 height 818
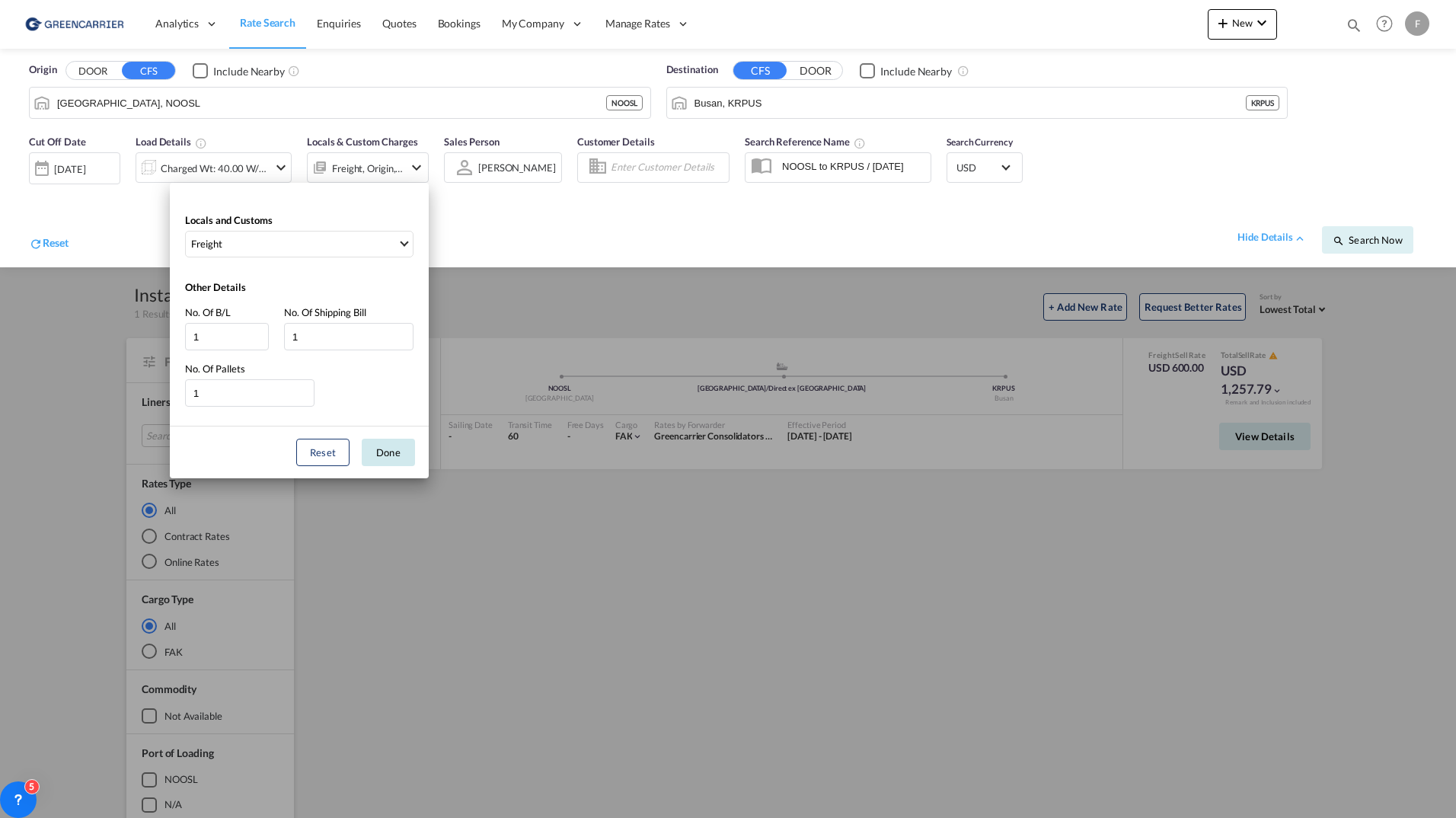
click at [398, 451] on button "Done" at bounding box center [388, 452] width 53 height 27
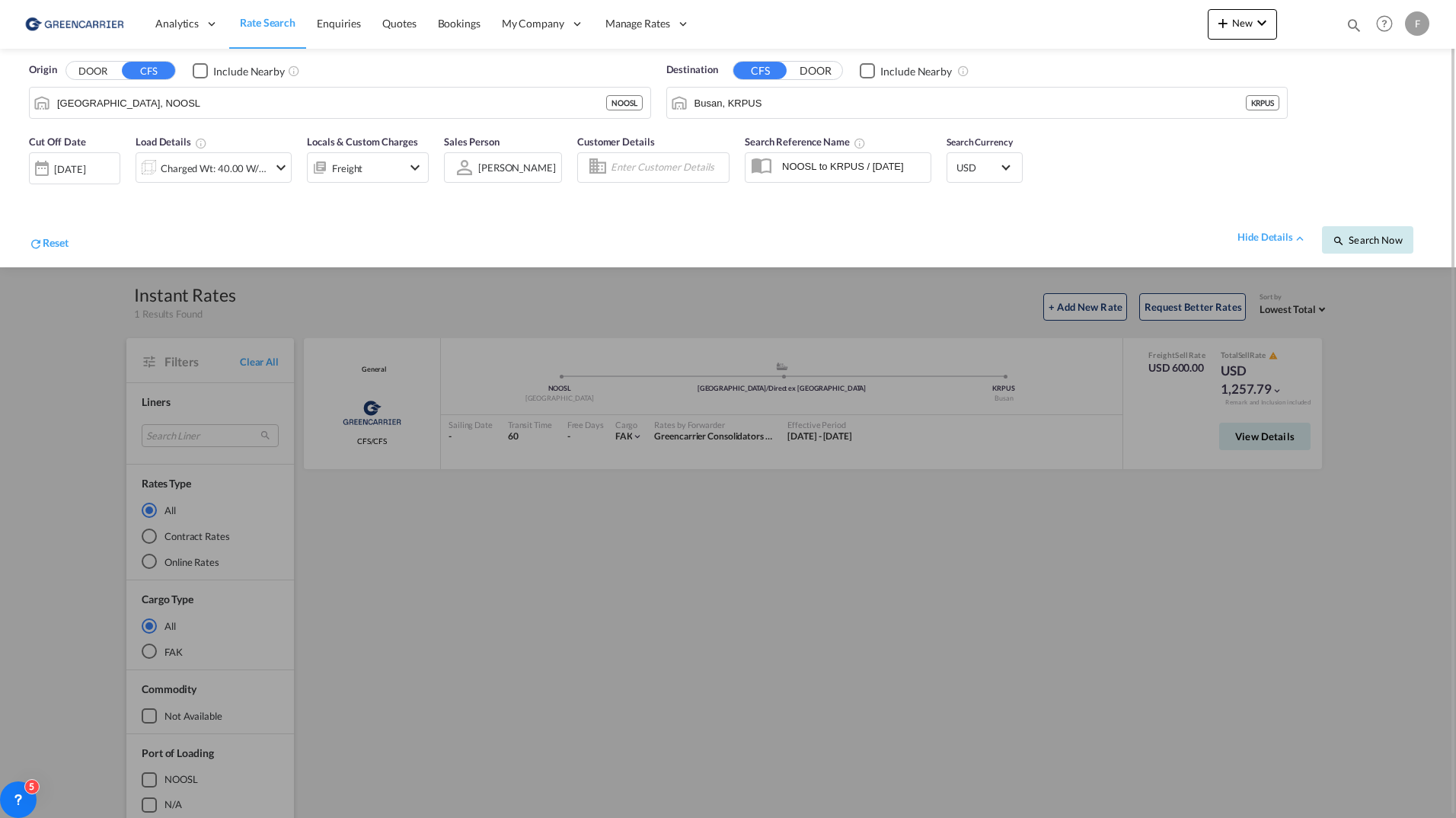
click at [1409, 234] on button "Search Now" at bounding box center [1367, 240] width 92 height 27
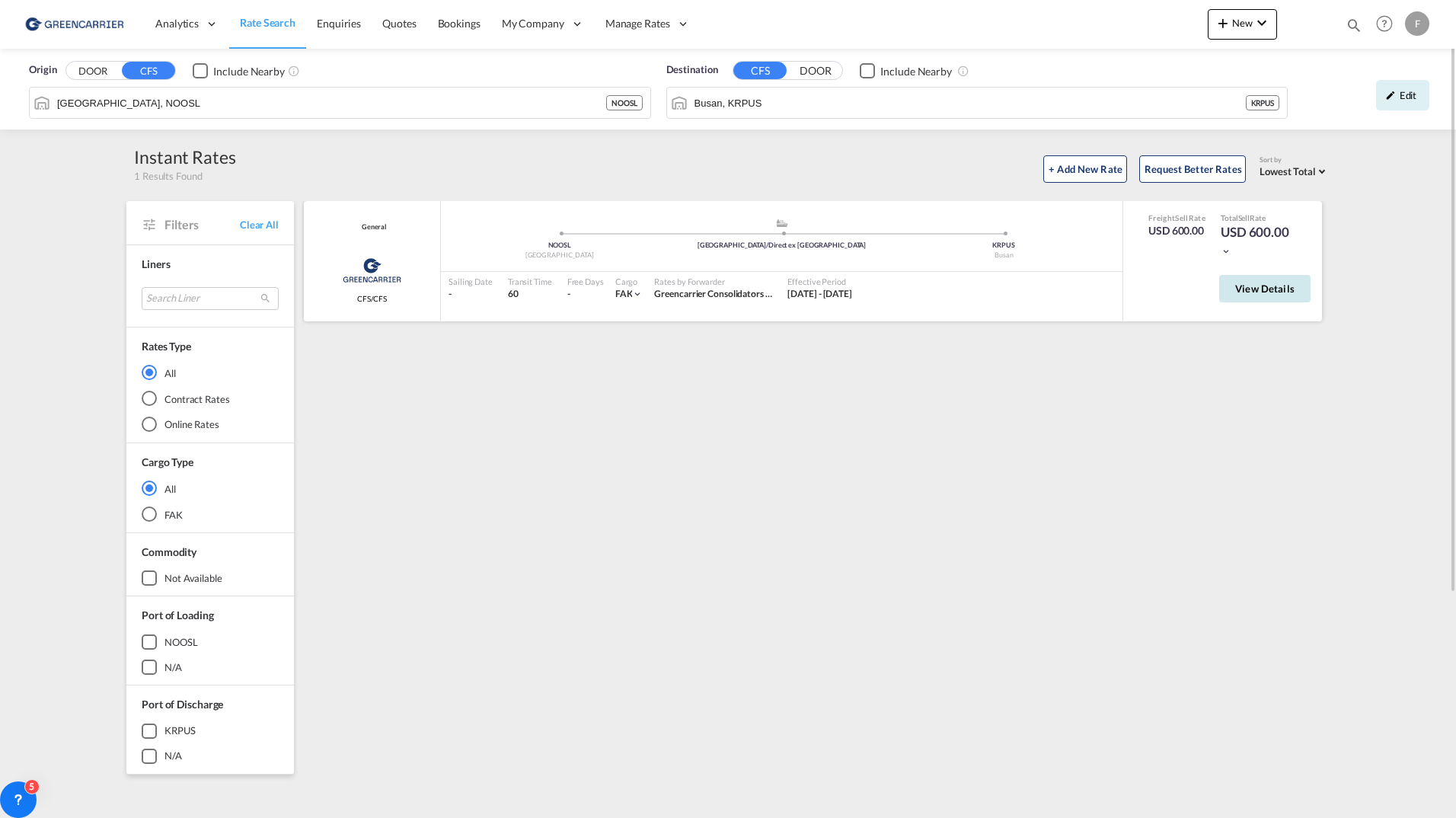
click at [1251, 297] on button "View Details" at bounding box center [1264, 288] width 92 height 27
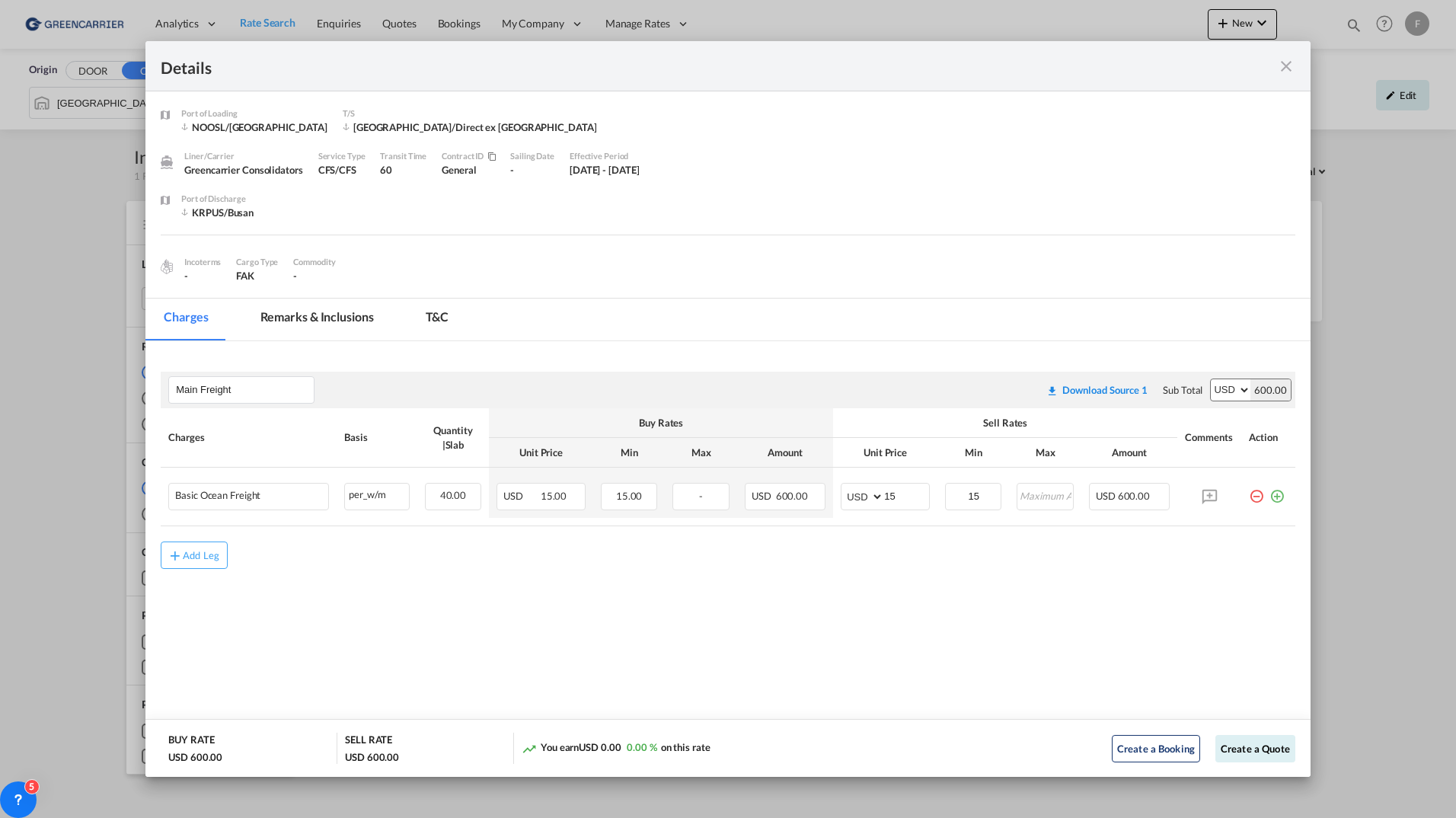
click at [1293, 64] on md-icon "icon-close fg-AAA8AD m-0 cursor" at bounding box center [1285, 66] width 19 height 19
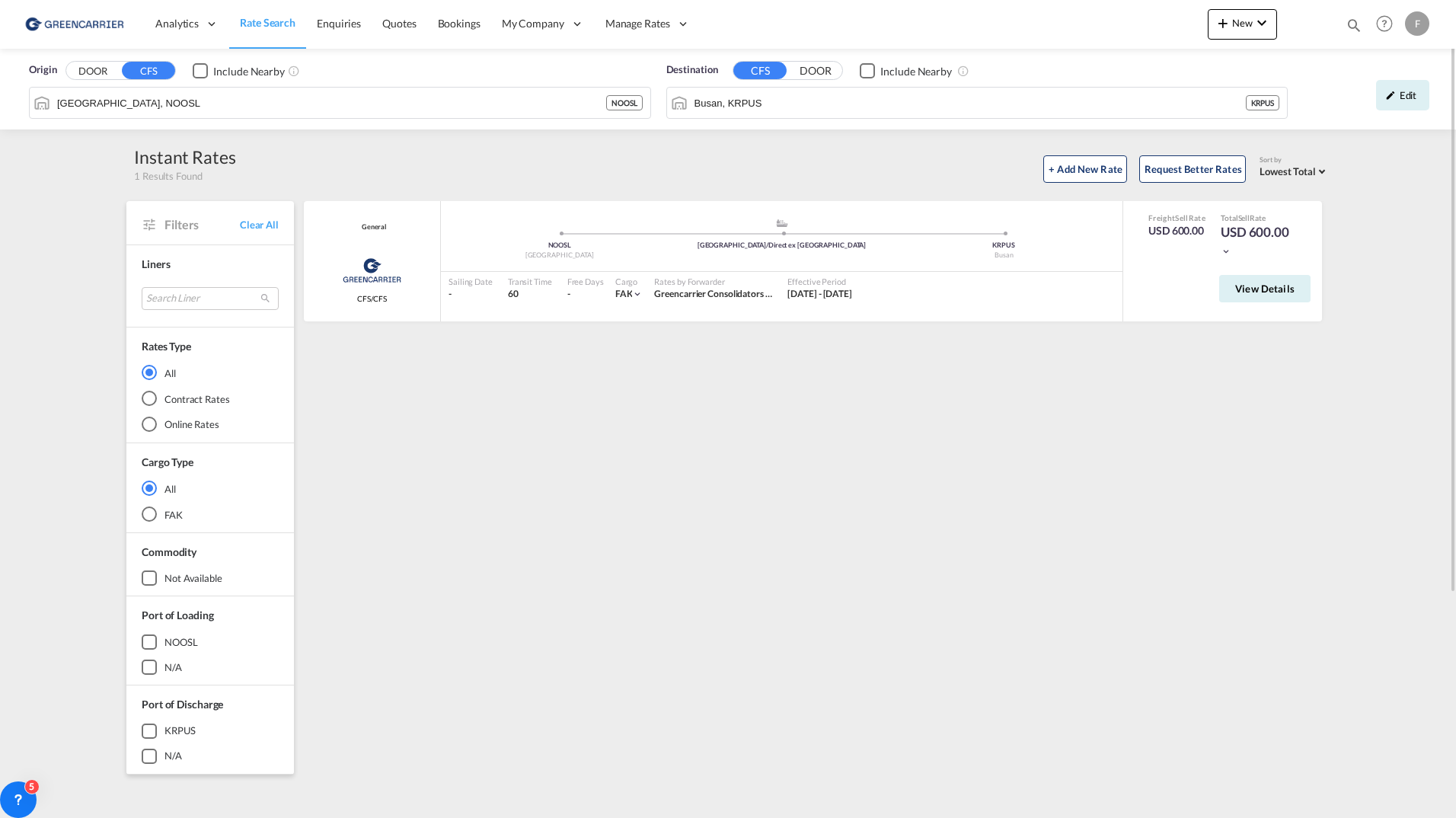
drag, startPoint x: 1442, startPoint y: 101, endPoint x: 1414, endPoint y: 95, distance: 28.6
click at [1442, 101] on div "Origin DOOR CFS Include Nearby [GEOGRAPHIC_DATA], NOOSL NOOSL Destination CFS D…" at bounding box center [728, 89] width 1456 height 81
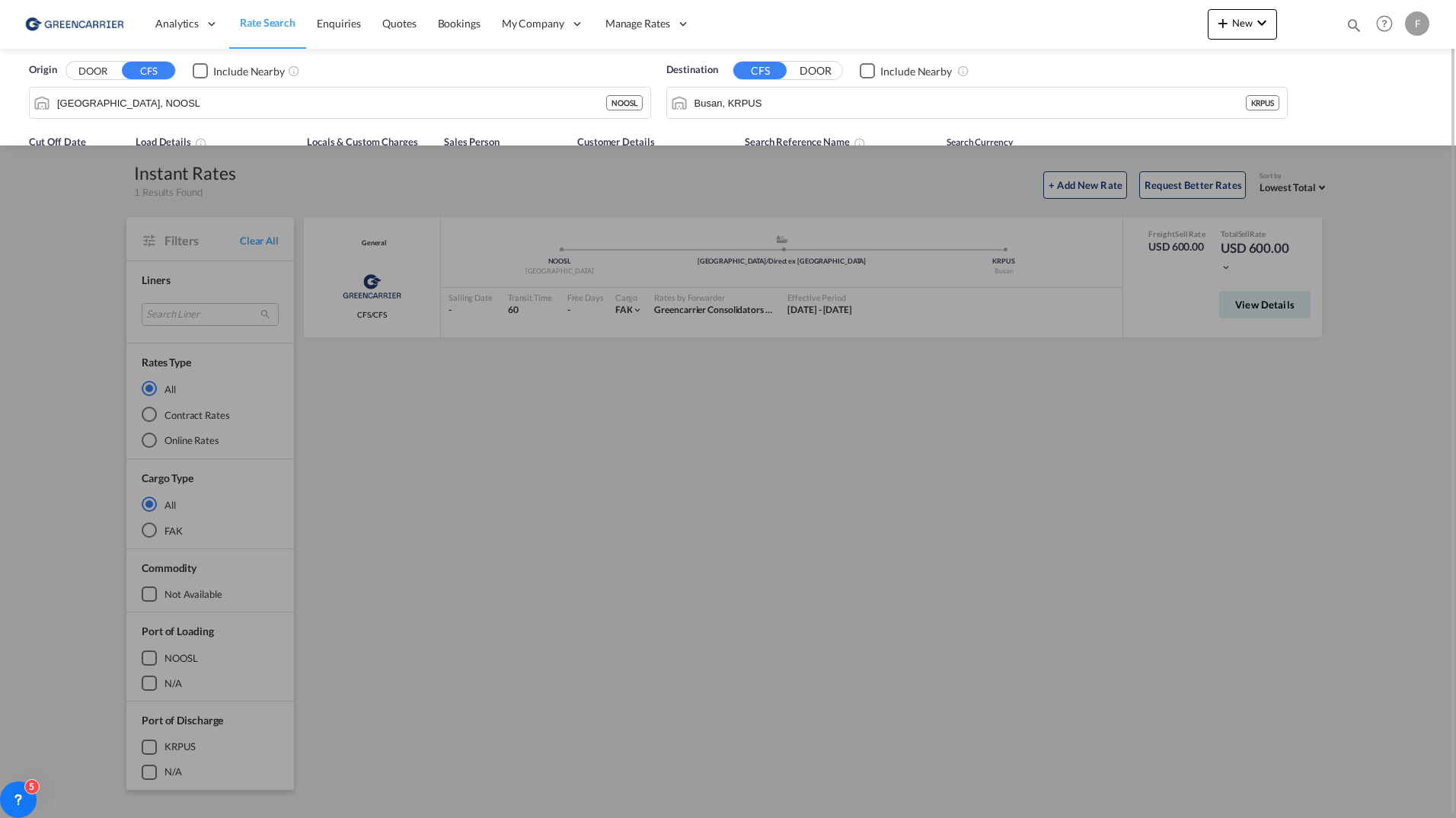
click at [1411, 94] on div "Origin DOOR CFS Include Nearby [GEOGRAPHIC_DATA], NOOSL NOOSL Destination CFS D…" at bounding box center [728, 88] width 1425 height 77
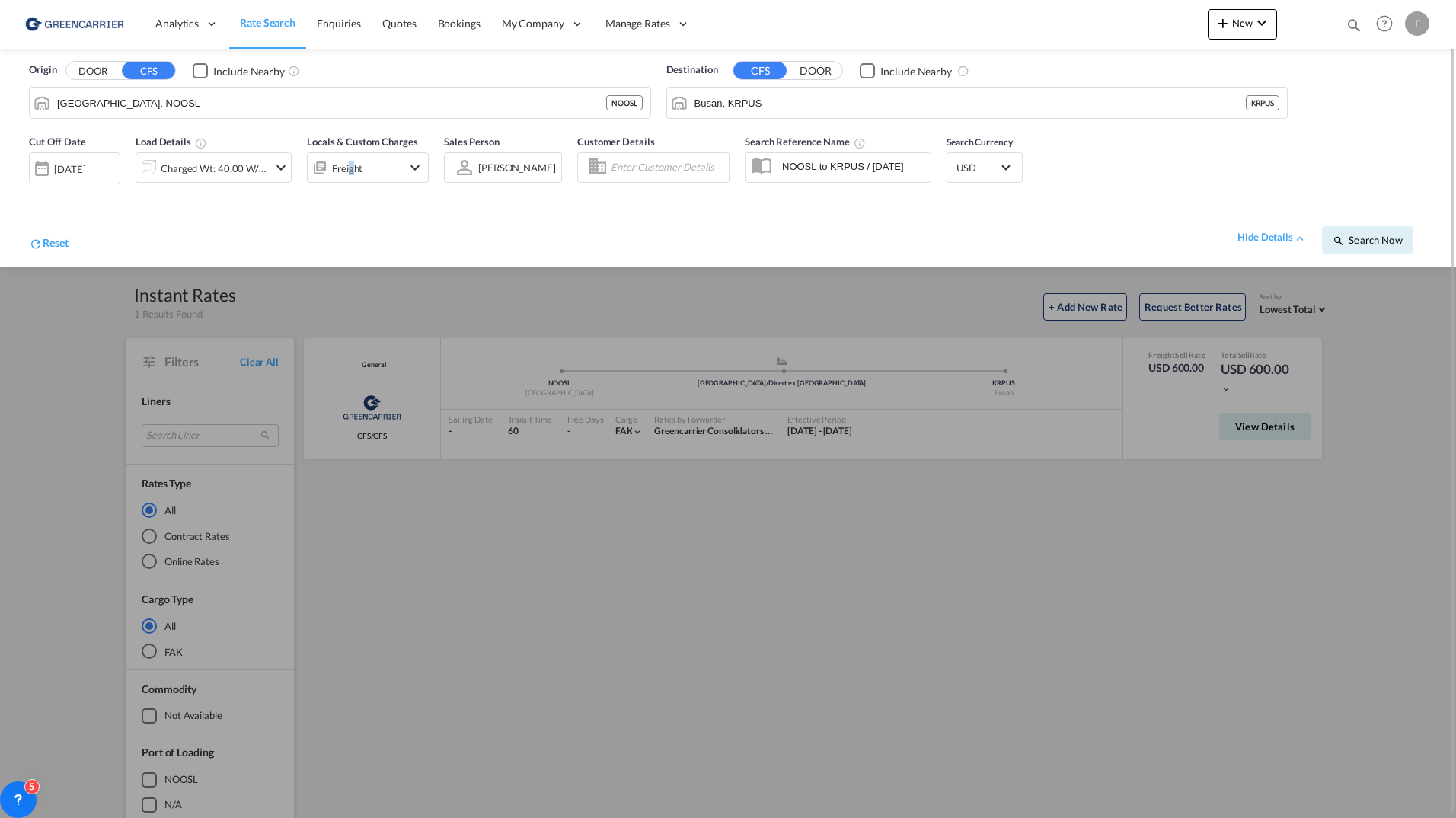
click at [352, 165] on div "Freight" at bounding box center [347, 168] width 31 height 21
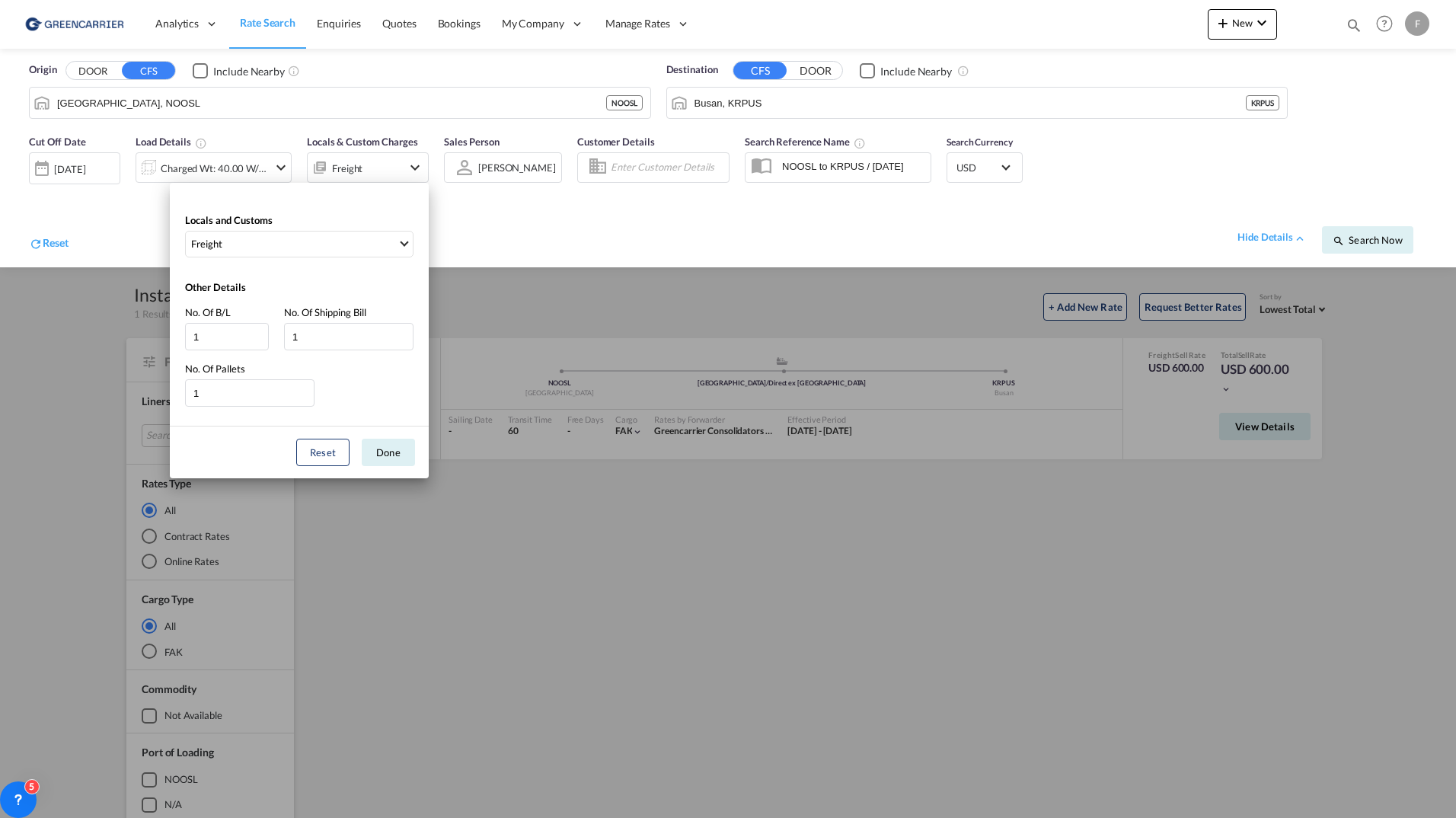
drag, startPoint x: 352, startPoint y: 165, endPoint x: 295, endPoint y: 209, distance: 72.0
click at [295, 211] on div "Locals and Customs Freight Clear All Select All Freight Origin Charges Origin C…" at bounding box center [299, 231] width 259 height 67
click at [316, 241] on span "Freight" at bounding box center [294, 243] width 206 height 14
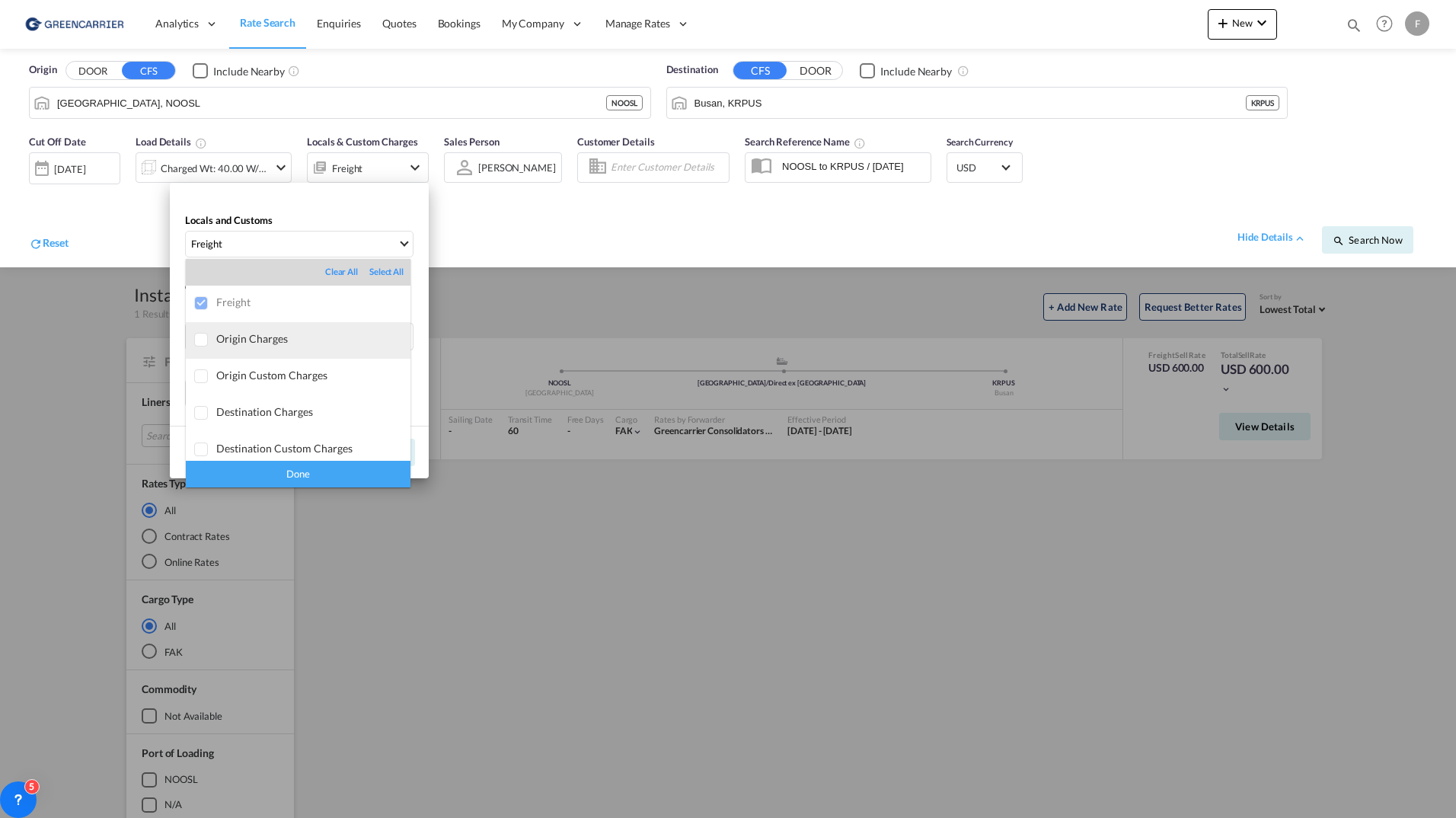
click at [231, 331] on md-option "Origin Charges" at bounding box center [298, 340] width 225 height 36
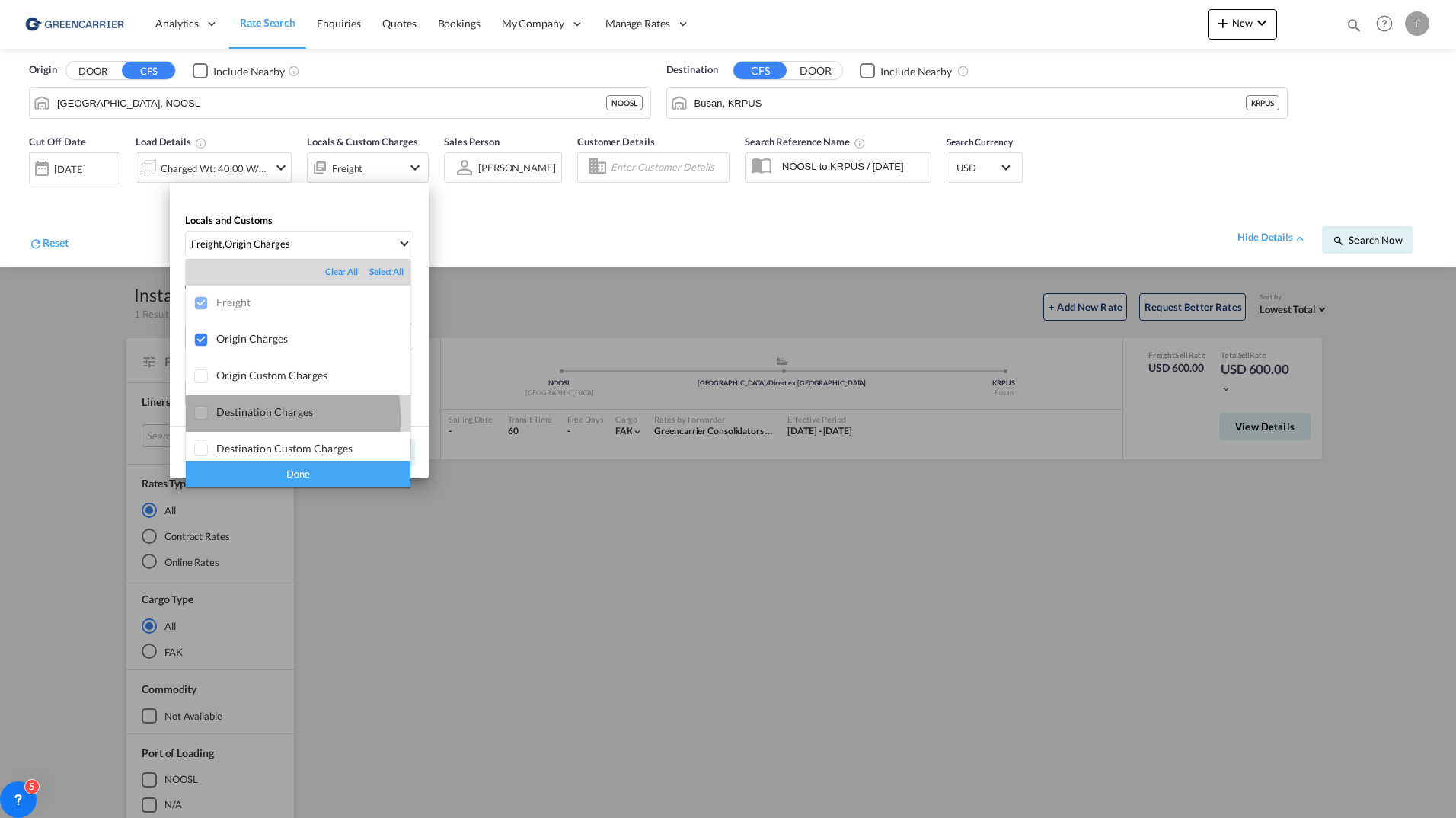
click at [219, 418] on div "Destination Charges" at bounding box center [313, 411] width 194 height 13
click at [233, 481] on div "Done" at bounding box center [298, 473] width 225 height 27
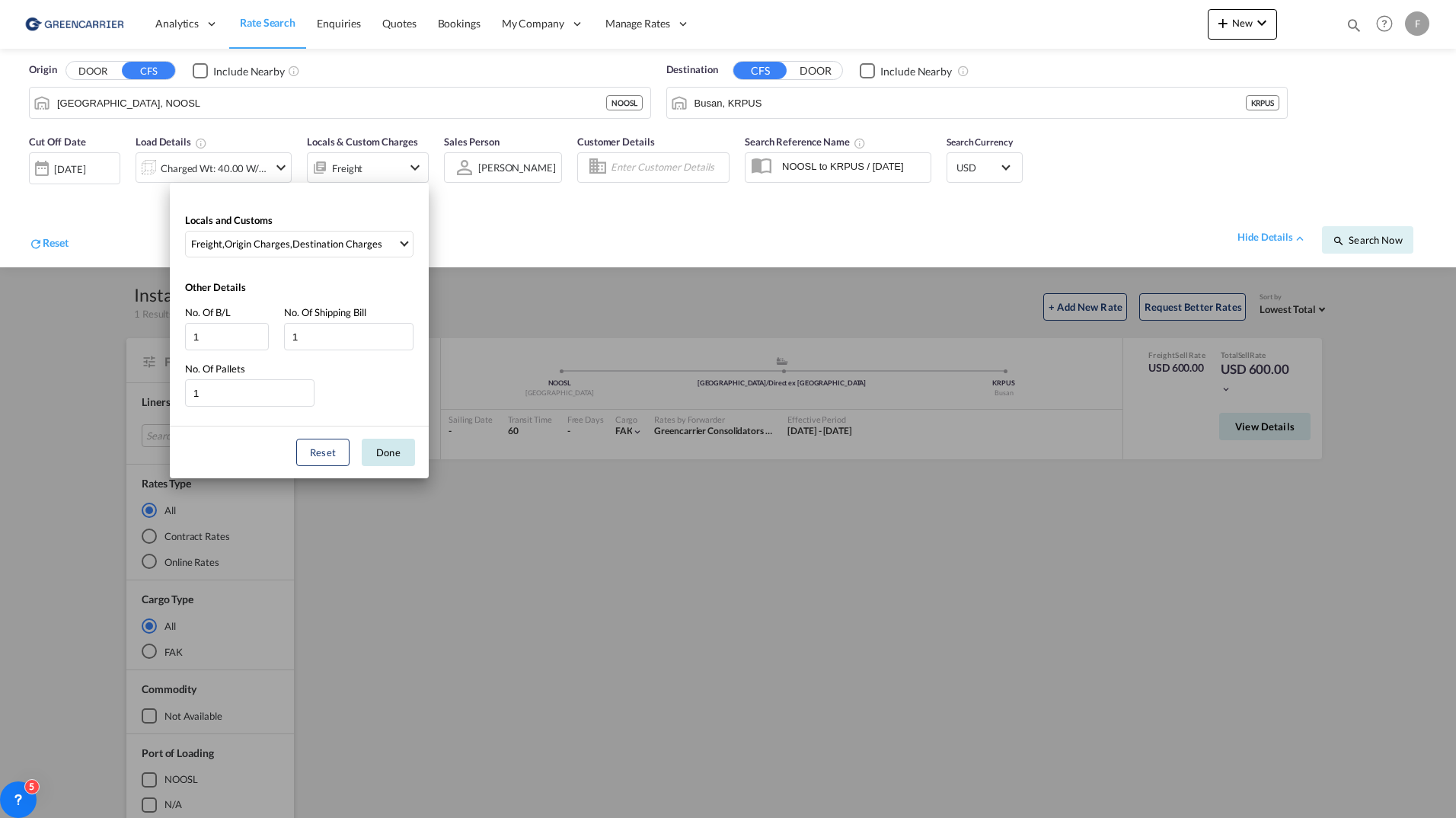
click at [386, 449] on button "Done" at bounding box center [388, 452] width 53 height 27
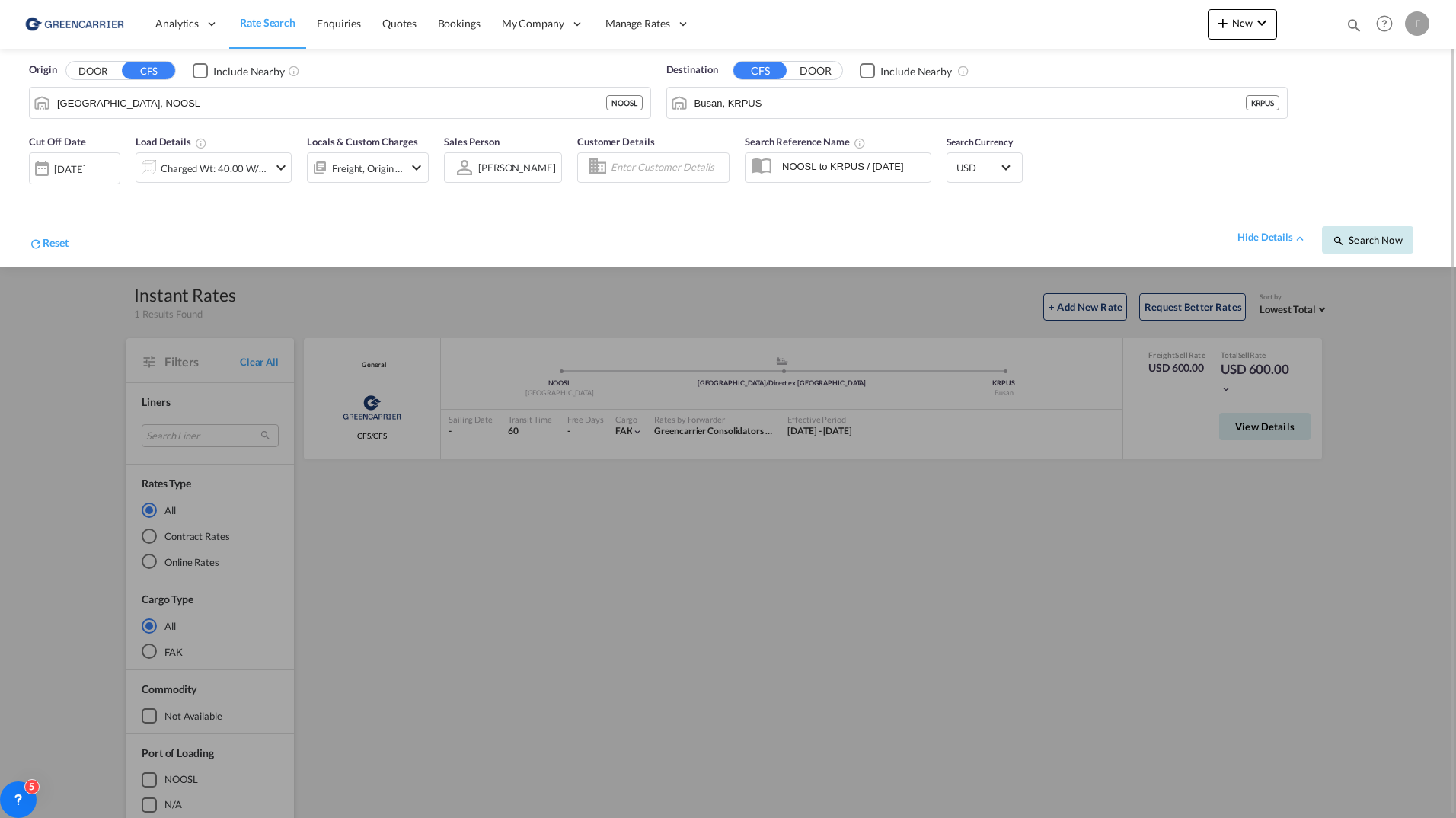
click at [1375, 244] on span "Search Now" at bounding box center [1367, 239] width 69 height 12
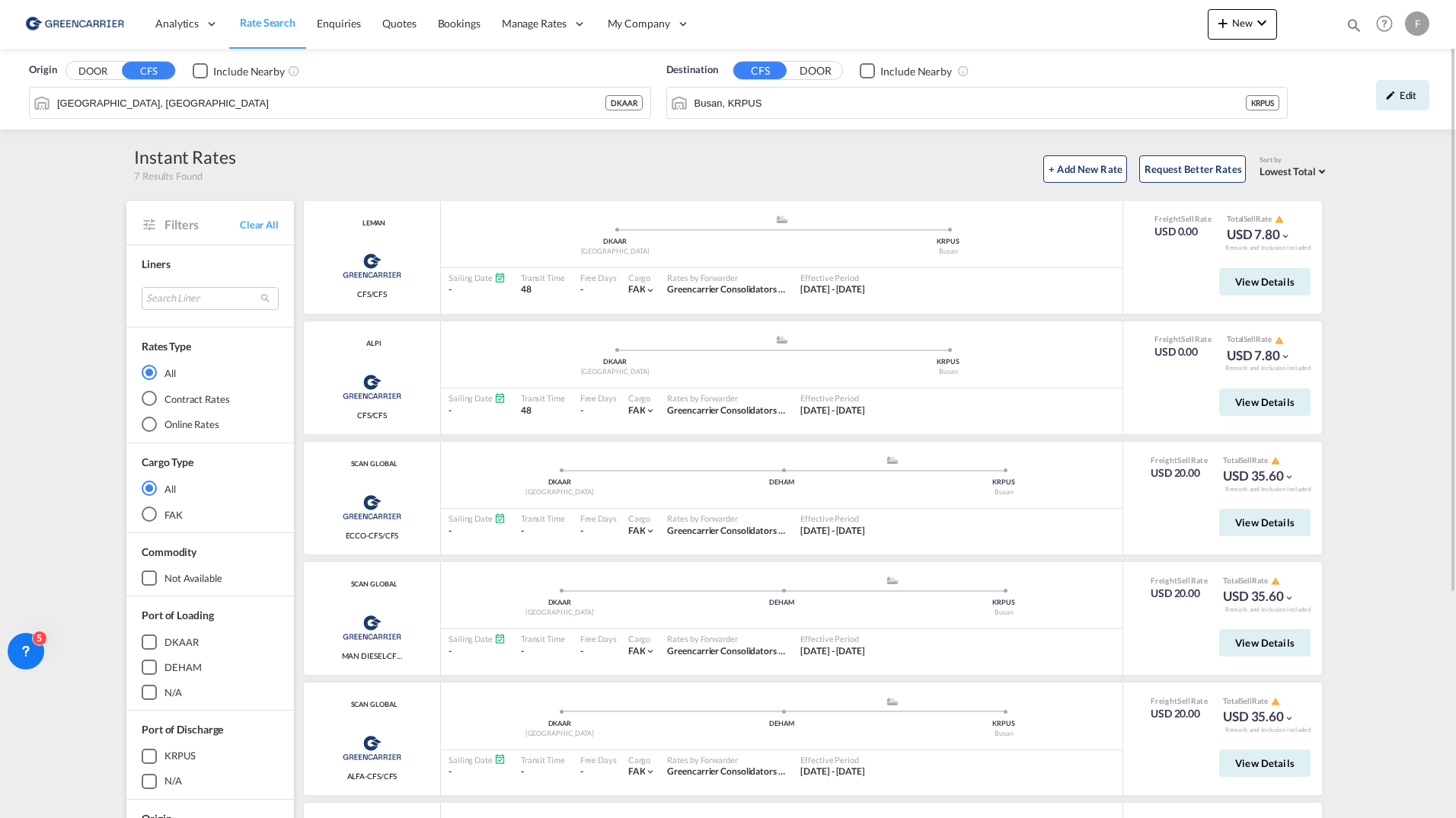
click at [271, 18] on span "Rate Search" at bounding box center [267, 23] width 56 height 13
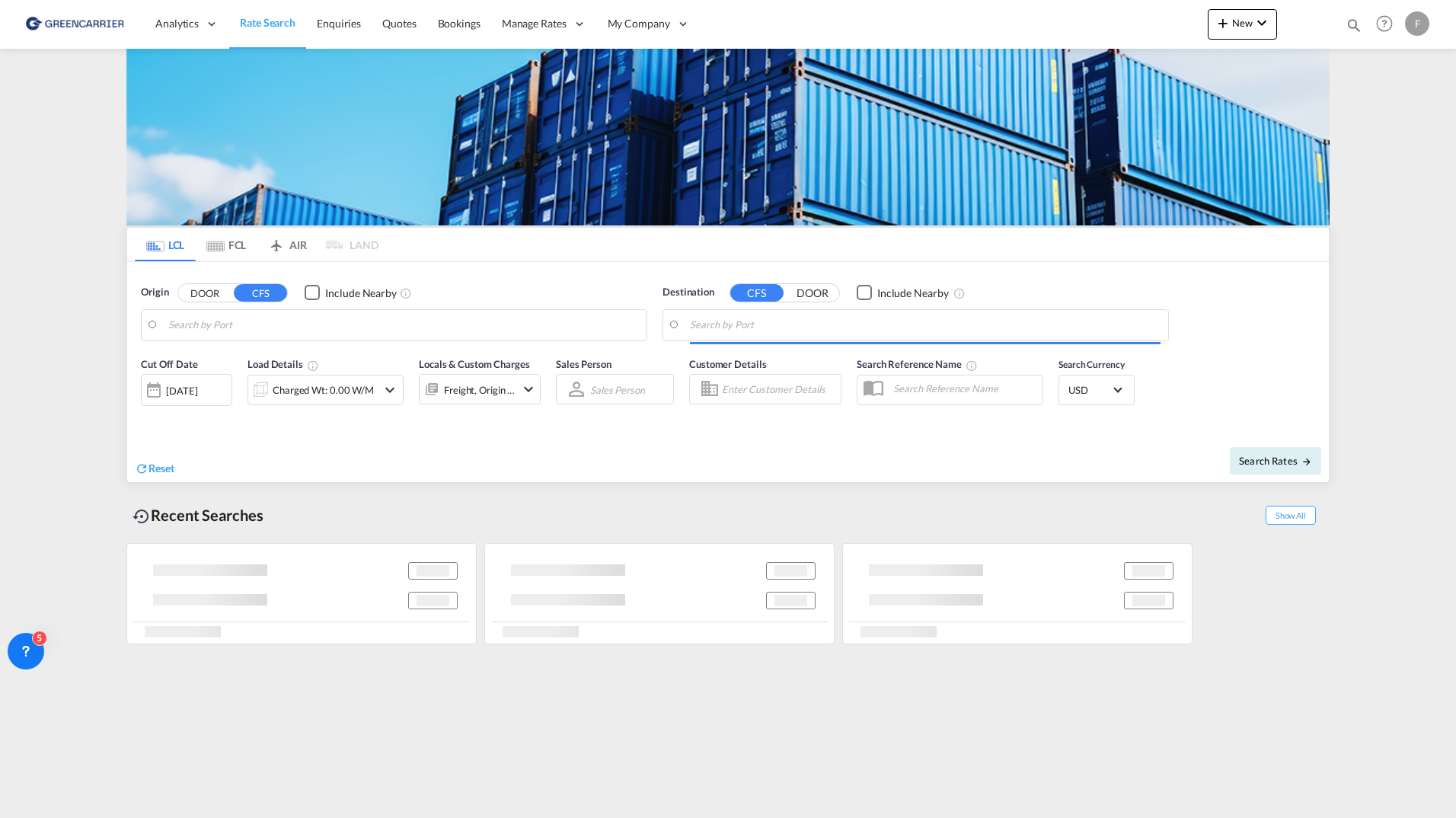
click at [526, 375] on div "Freight, Origin +1" at bounding box center [479, 389] width 122 height 31
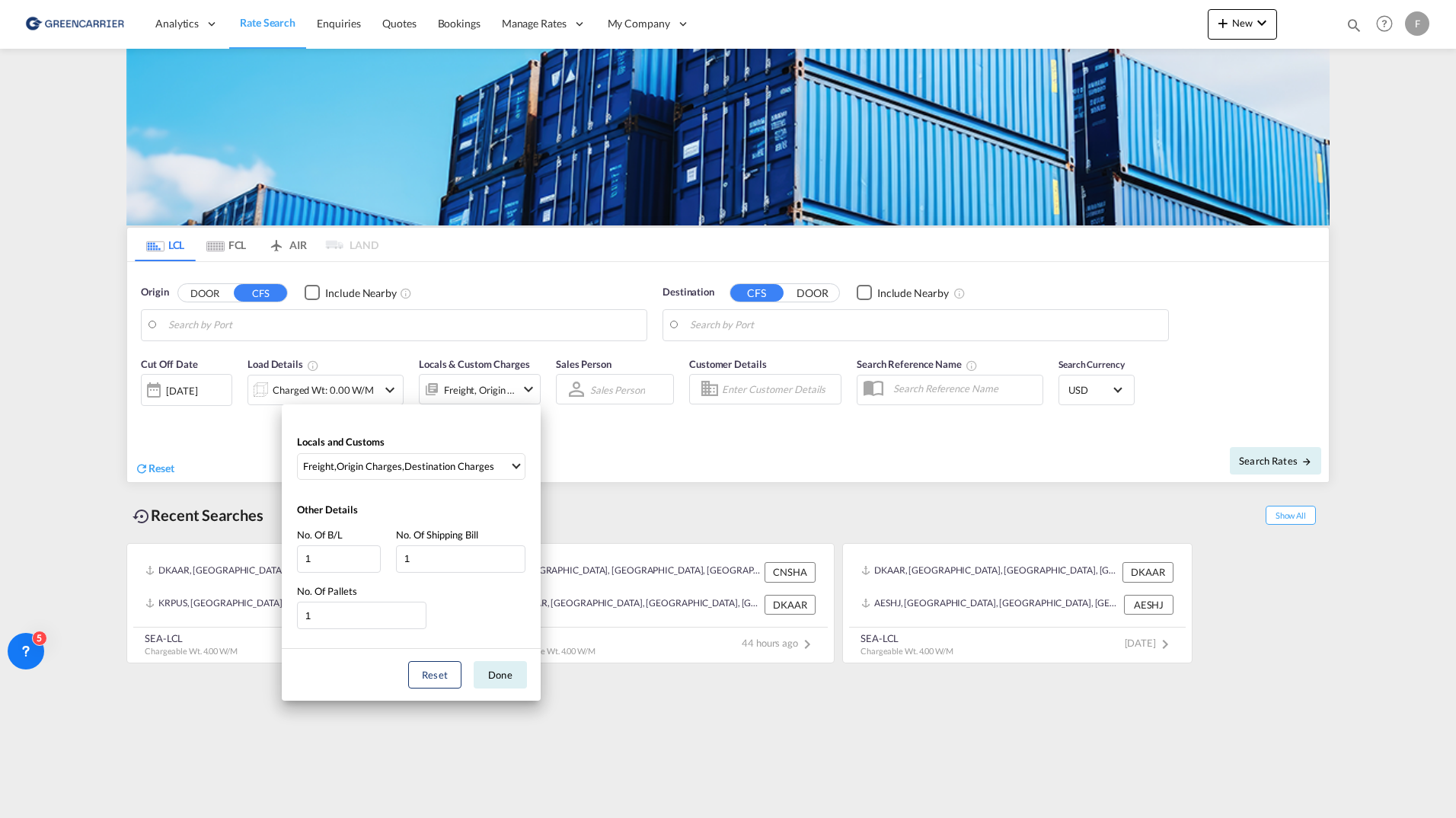
click at [629, 415] on div "Locals and Customs Freight , Origin Charges , Destination Charges Clear All Sel…" at bounding box center [728, 409] width 1456 height 818
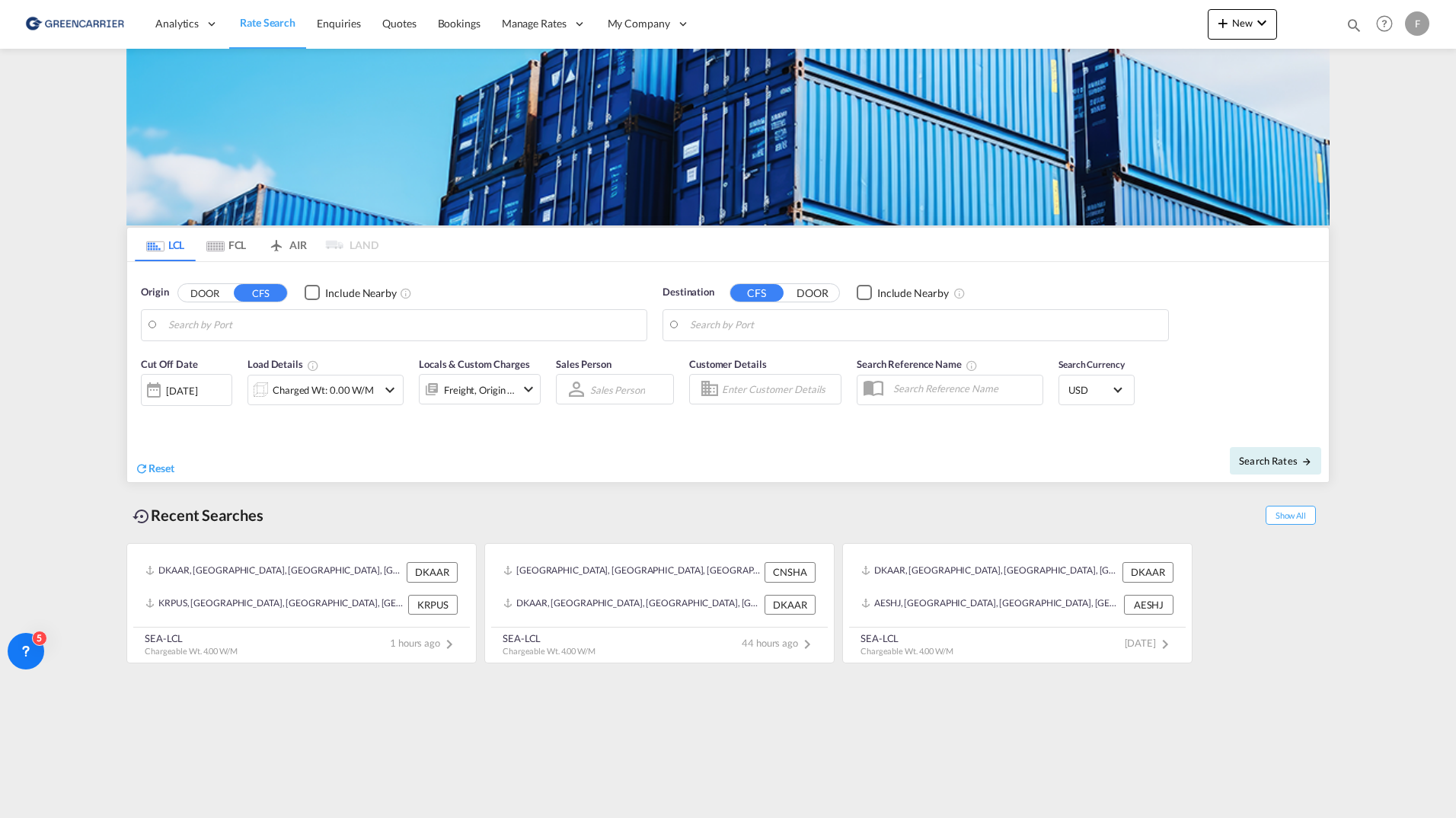
click at [513, 389] on div "Freight, Origin +1" at bounding box center [479, 390] width 72 height 21
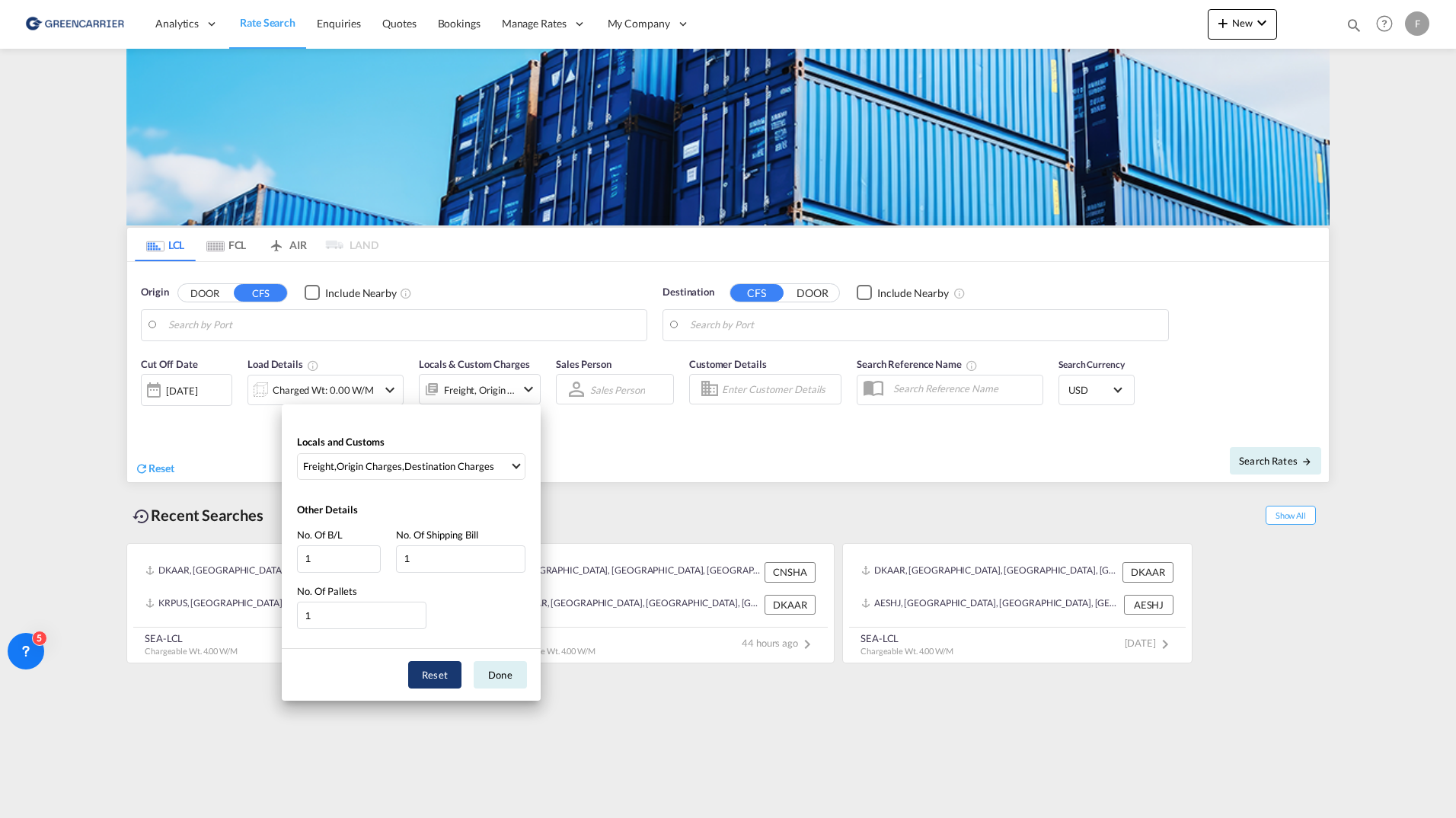
click at [440, 671] on button "Reset" at bounding box center [435, 675] width 53 height 27
click at [493, 681] on button "Done" at bounding box center [500, 675] width 53 height 27
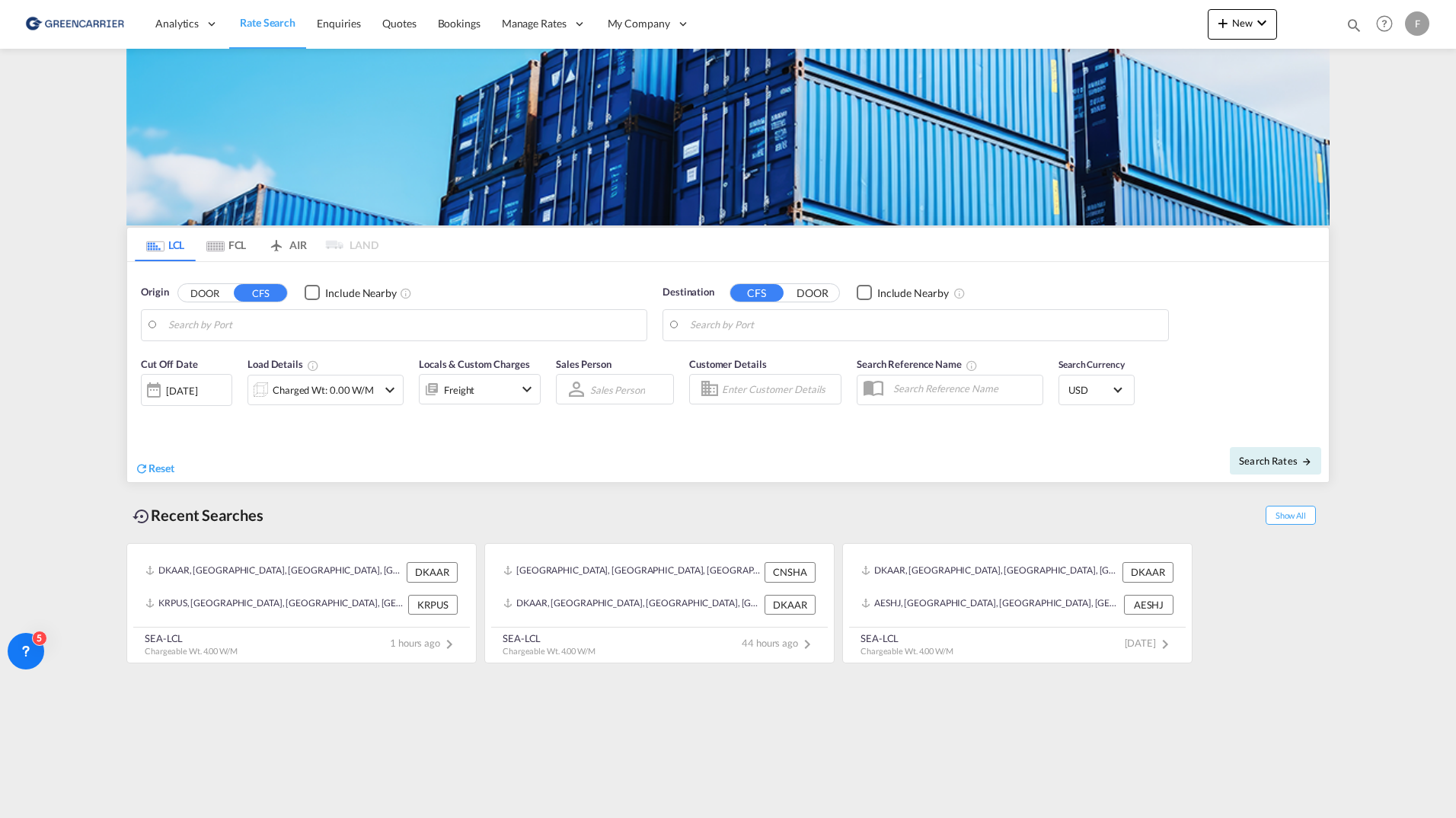
click at [494, 394] on div "Freight" at bounding box center [466, 389] width 94 height 31
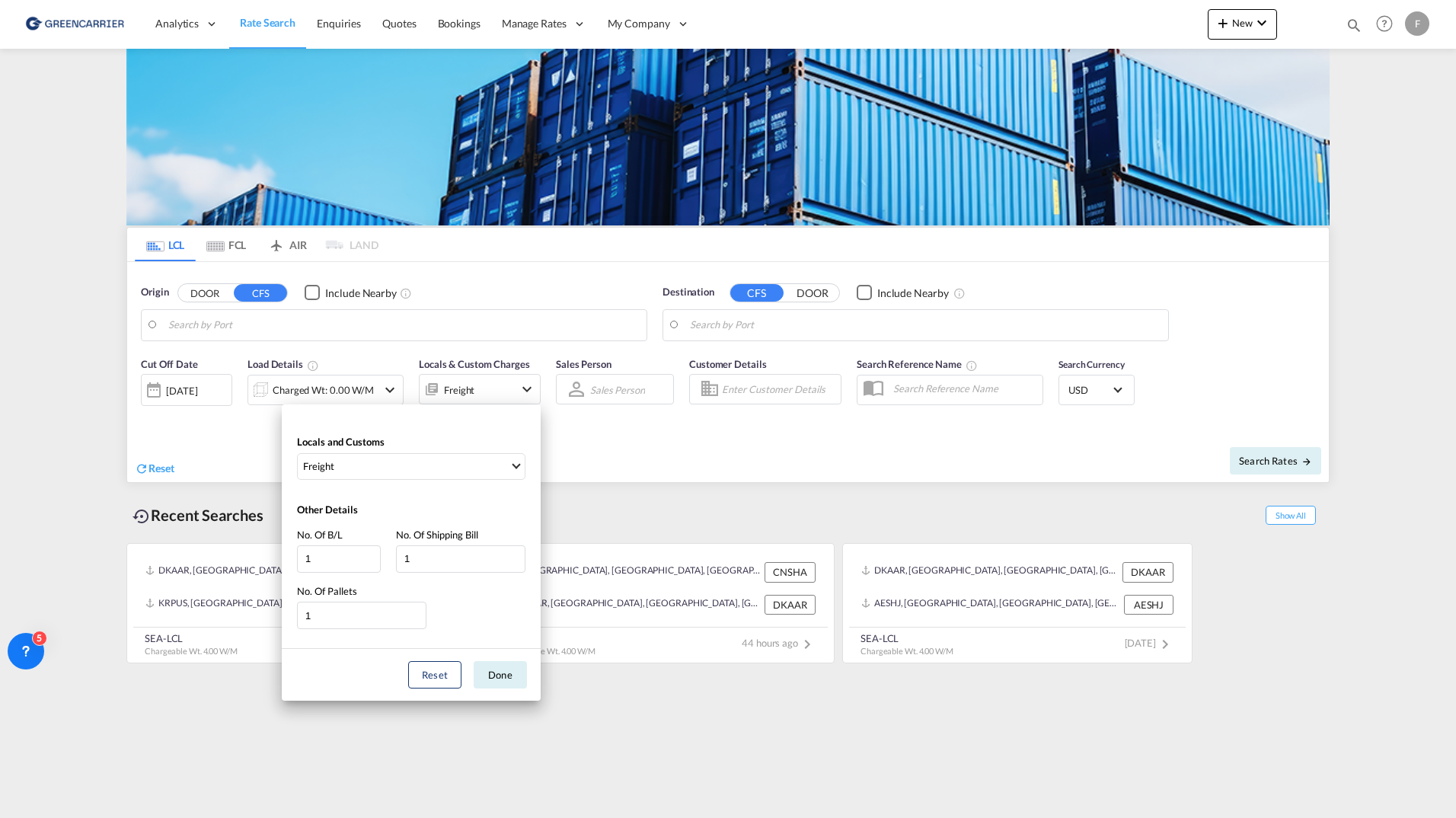
click at [705, 471] on div "Locals and Customs Freight Clear All Select All Freight Origin Charges Origin C…" at bounding box center [728, 409] width 1456 height 818
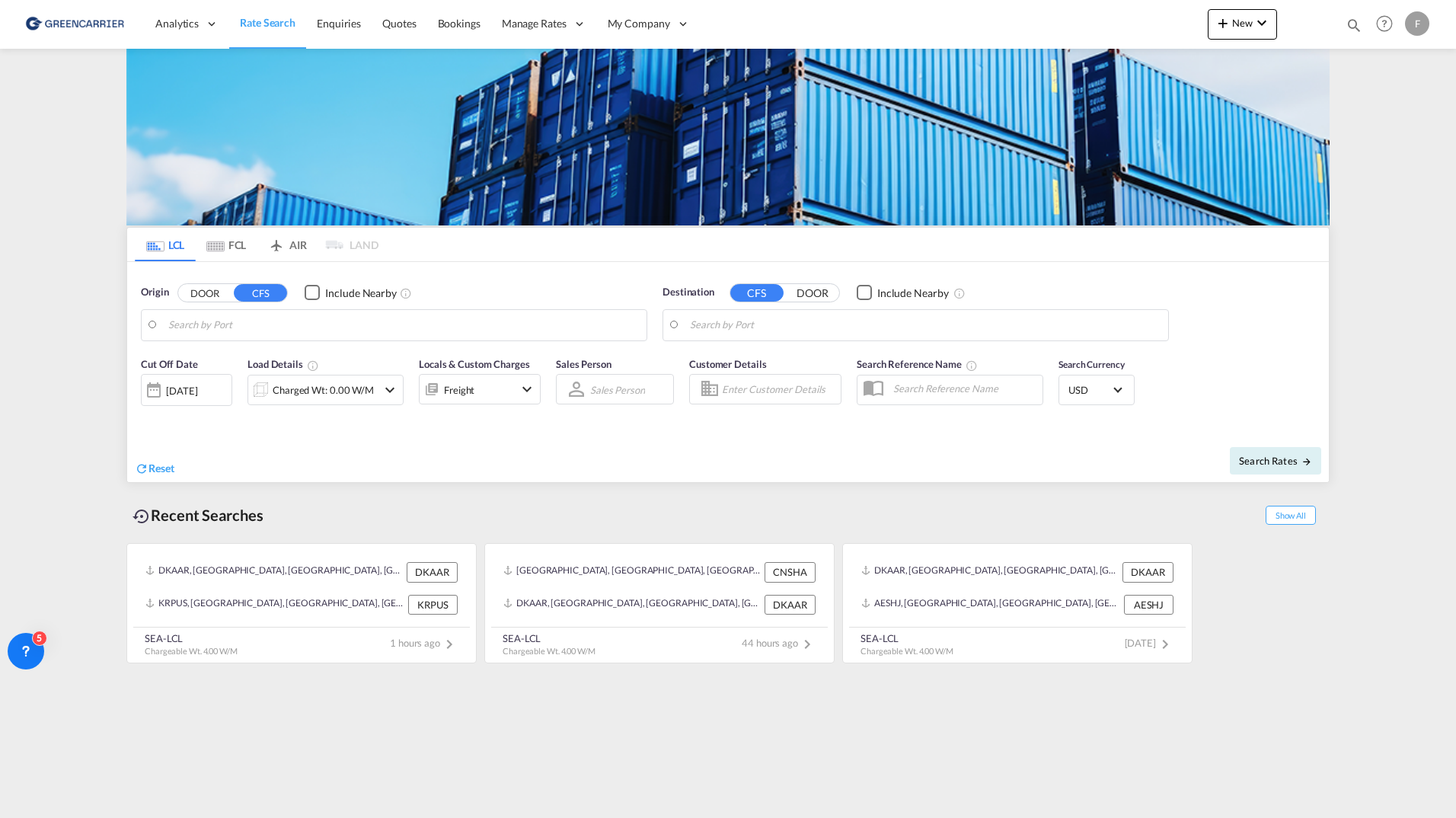
click at [515, 395] on div "Freight" at bounding box center [479, 389] width 122 height 31
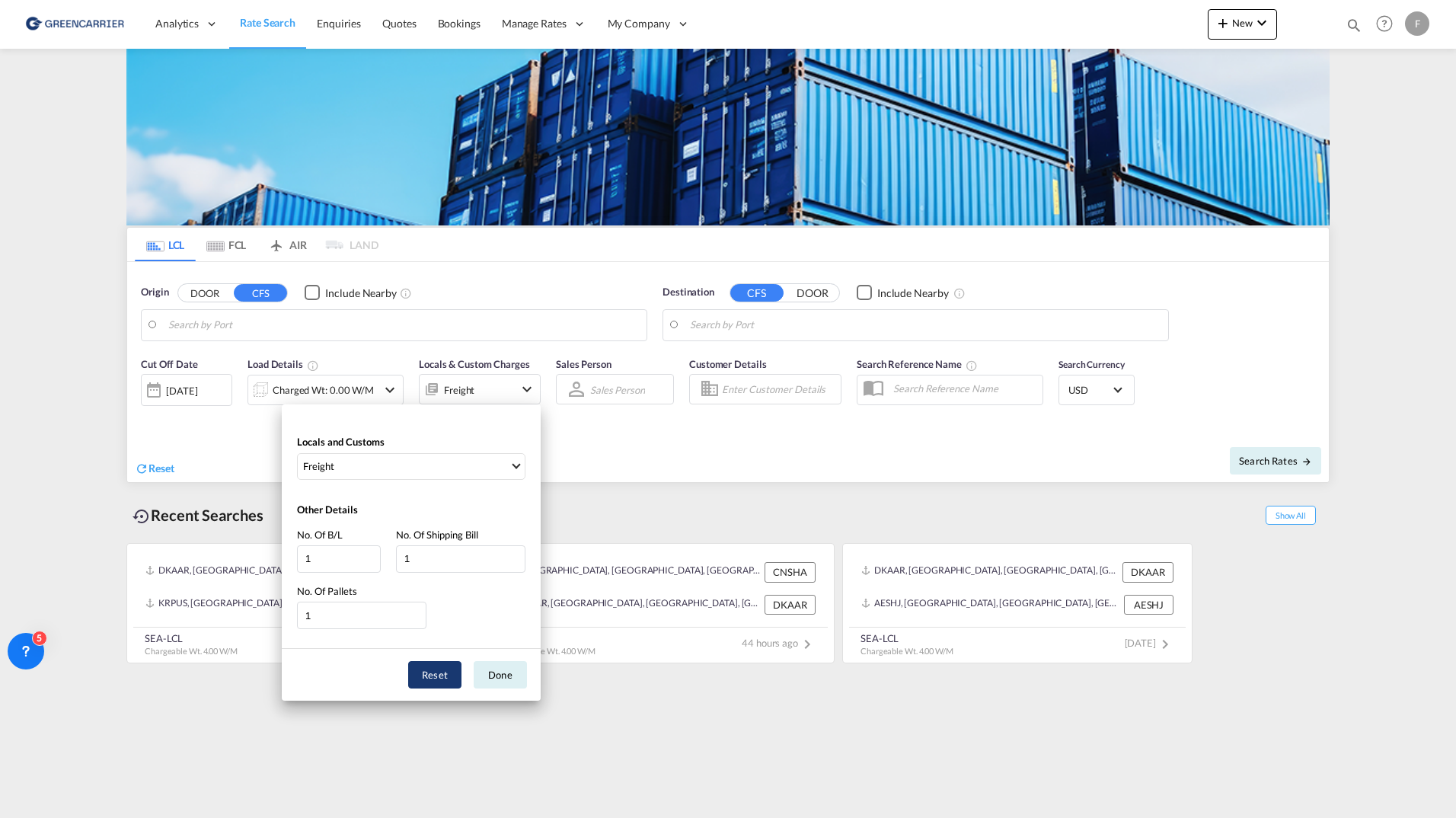
click at [439, 674] on button "Reset" at bounding box center [435, 675] width 53 height 27
click at [453, 452] on div "Locals and Customs Freight Clear All Select All Freight Origin Charges Origin C…" at bounding box center [411, 452] width 259 height 67
click at [456, 468] on span "Freight" at bounding box center [406, 465] width 206 height 14
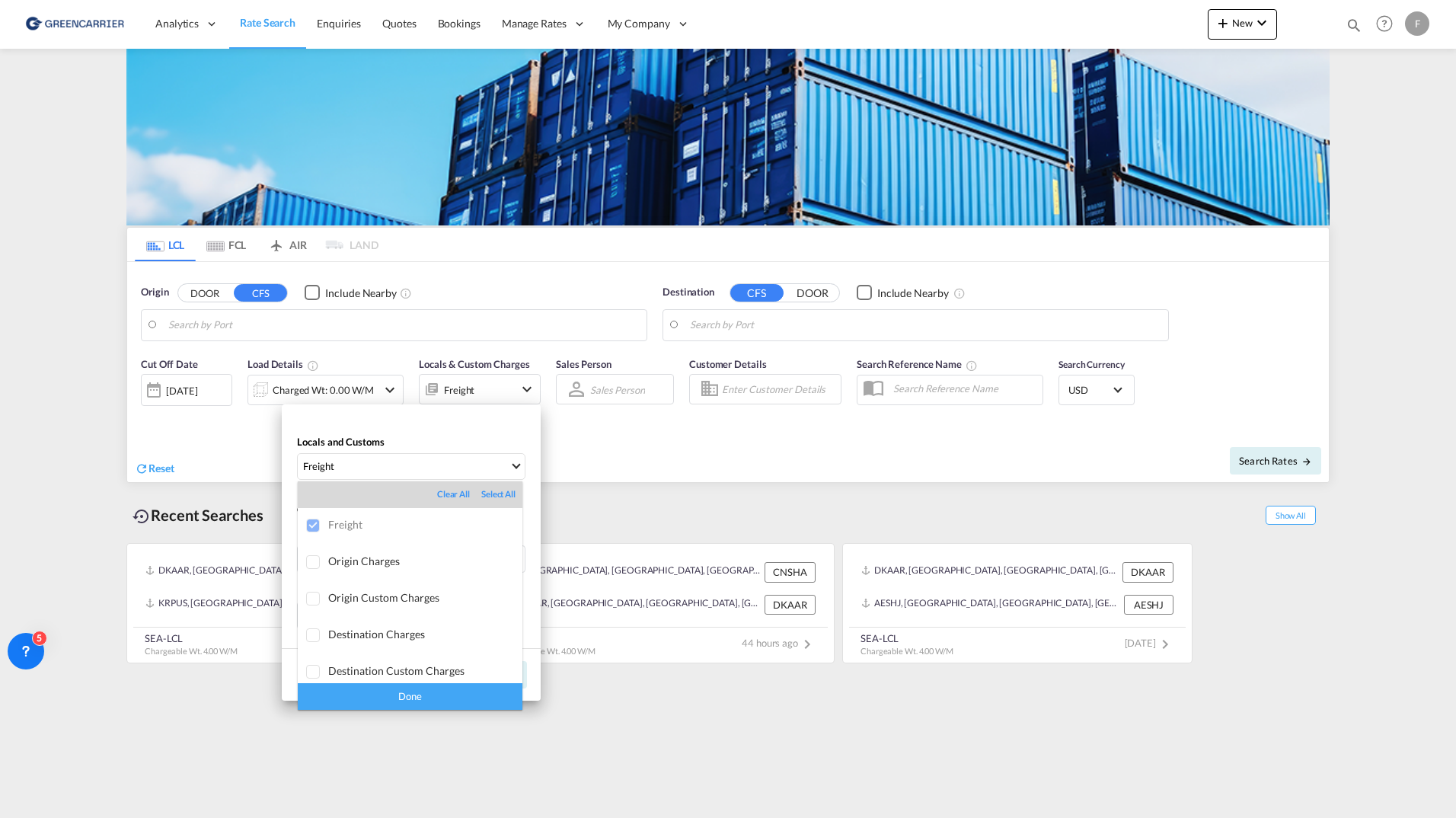
click at [482, 498] on div "Select All" at bounding box center [498, 494] width 35 height 12
click at [361, 693] on div "Done" at bounding box center [410, 696] width 225 height 27
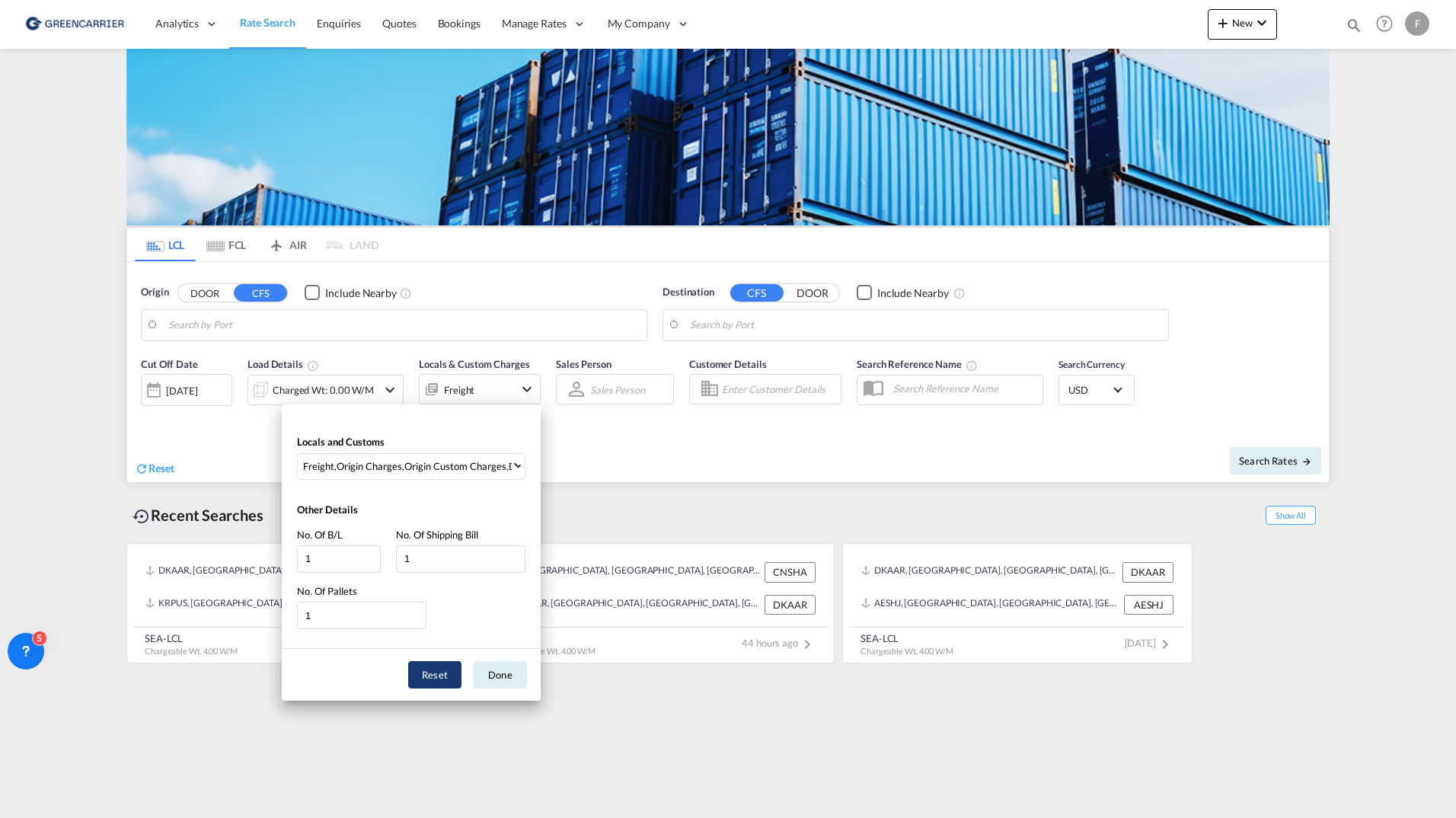
click at [435, 676] on button "Reset" at bounding box center [435, 675] width 53 height 27
click at [431, 554] on input "1" at bounding box center [460, 559] width 130 height 27
click at [772, 485] on div "Locals and Customs Freight Other Details No. Of B/L 1 No. Of Shipping Bill 1 No…" at bounding box center [728, 409] width 1456 height 818
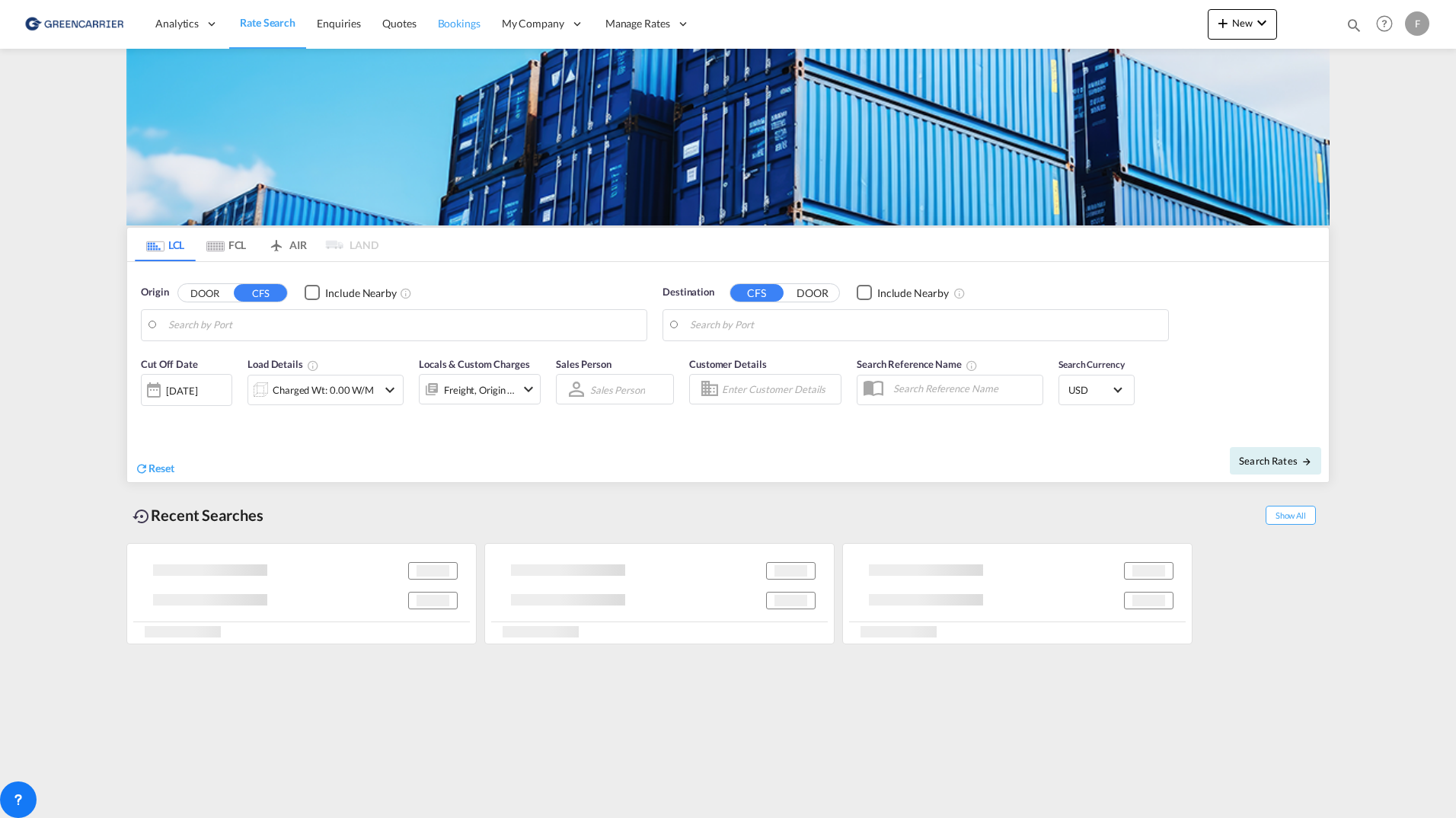
click at [468, 23] on span "Bookings" at bounding box center [459, 23] width 43 height 13
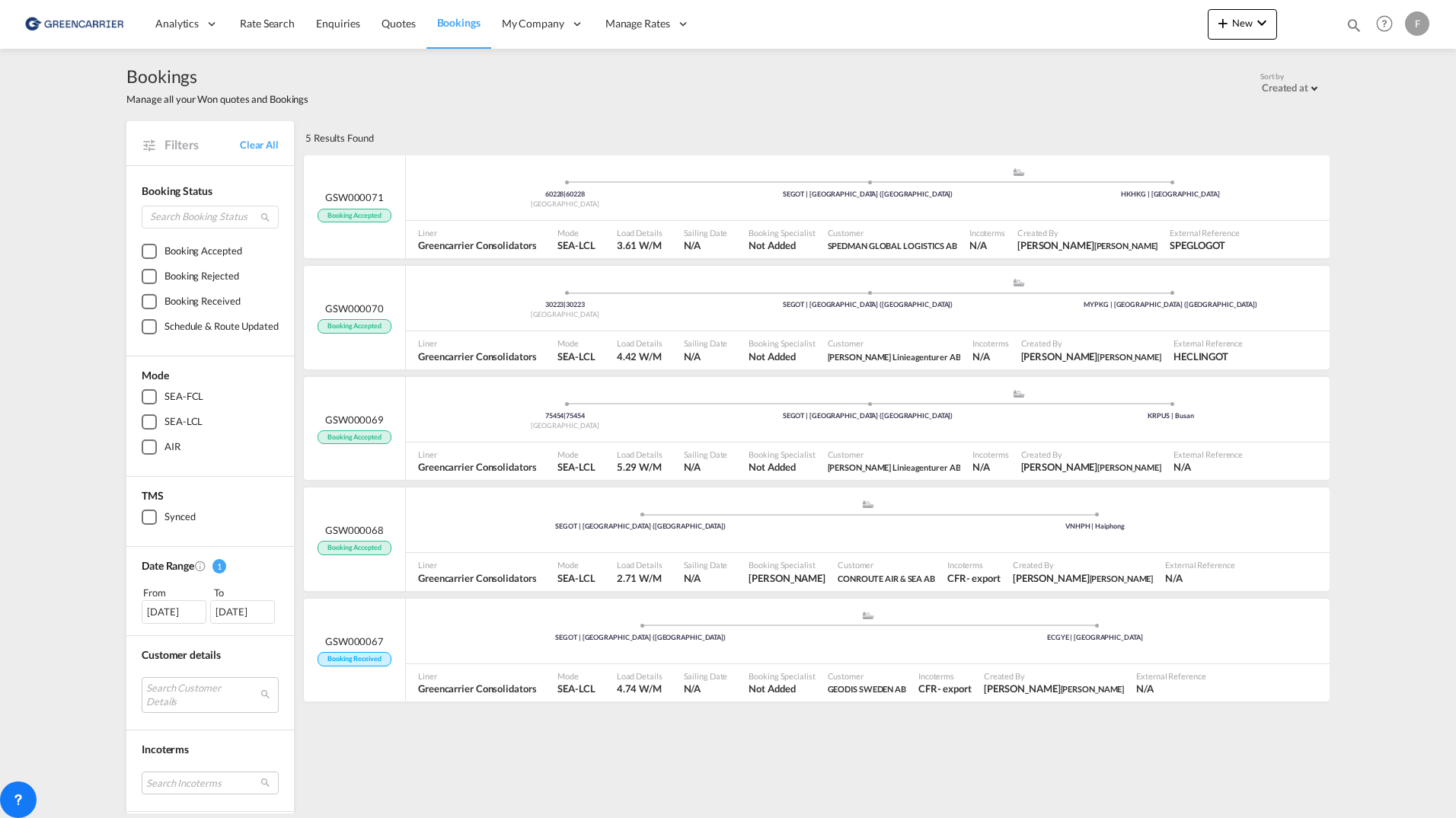
click at [410, 123] on div "5 Results Found" at bounding box center [815, 138] width 1028 height 34
click at [448, 182] on span at bounding box center [565, 182] width 303 height 4
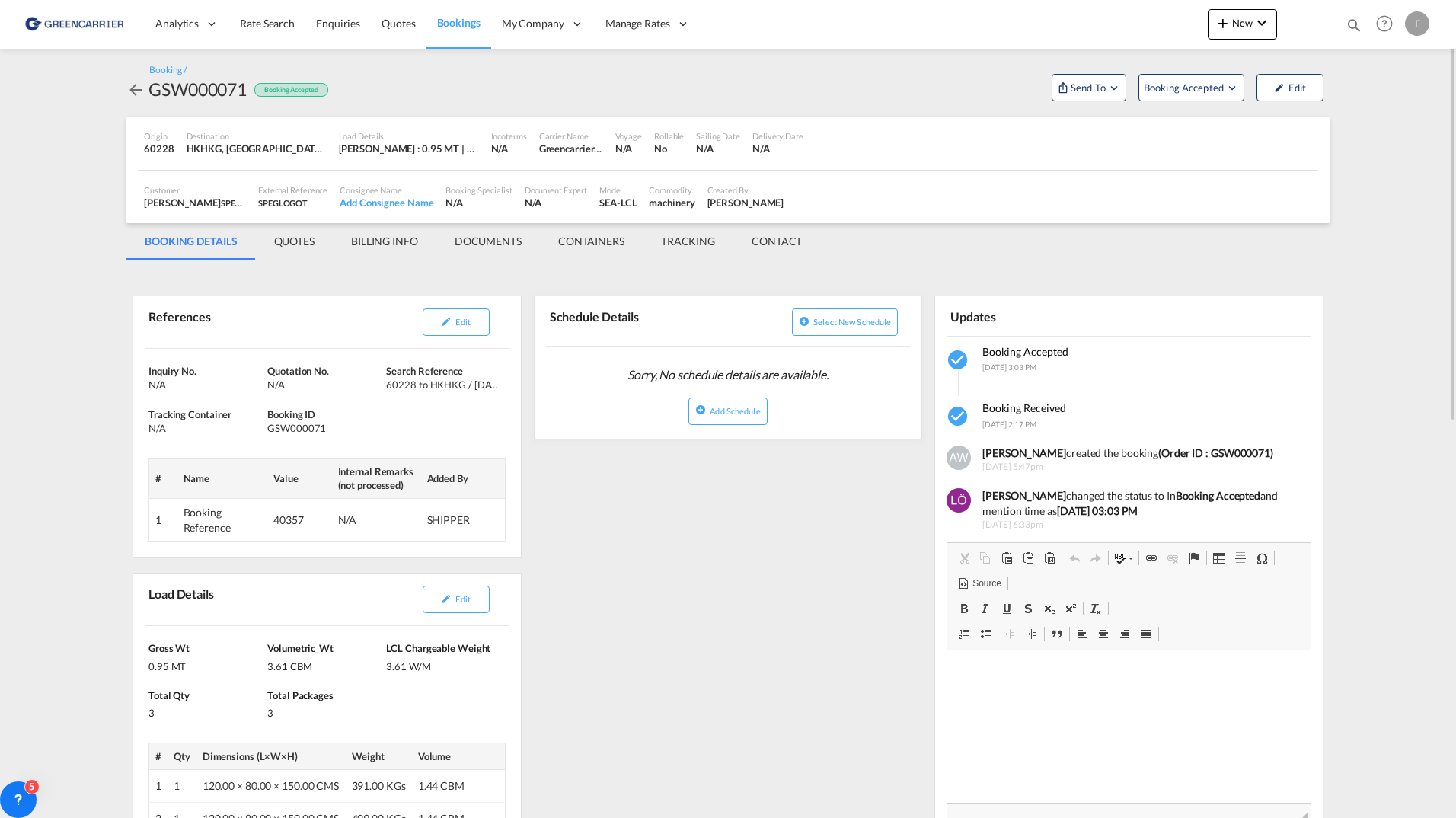
click at [1381, 436] on md-content "Analytics Reports Dashboard Rate Search Enquiries Quotes Bookings" at bounding box center [728, 409] width 1456 height 818
click at [1074, 92] on span "Send To" at bounding box center [1087, 87] width 38 height 15
click at [767, 64] on md-backdrop at bounding box center [728, 409] width 1456 height 818
